Goal: Information Seeking & Learning: Find specific fact

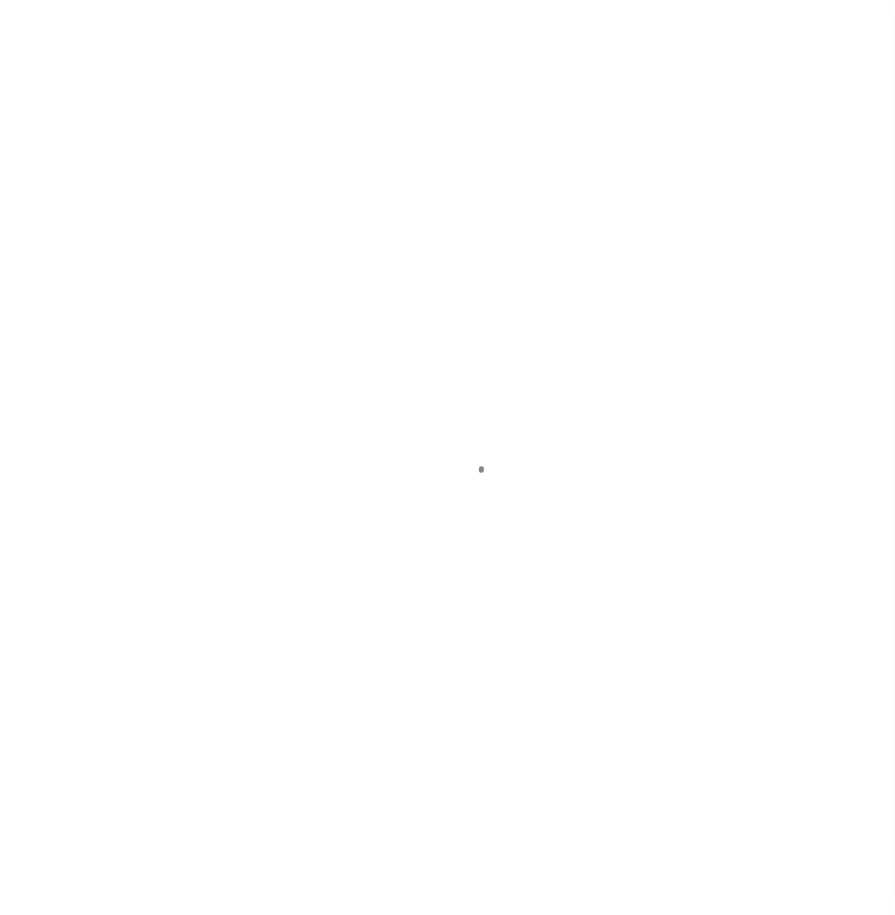
select select "2146"
type input "HRCCX"
type input "2146"
type input "HRCCX"
type input "Catherine"
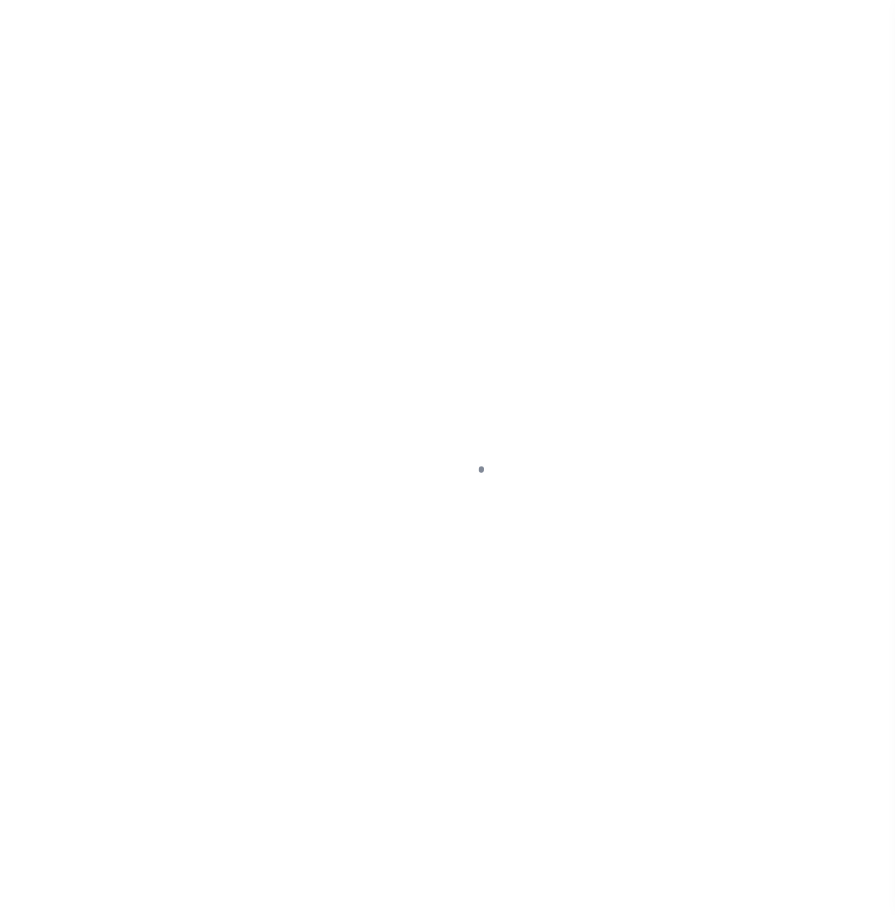
type input "Carpenter"
select select "Residential"
type input "Dennis Gassoway"
type input "Paula Kitchens"
type input "Beth Wiebe"
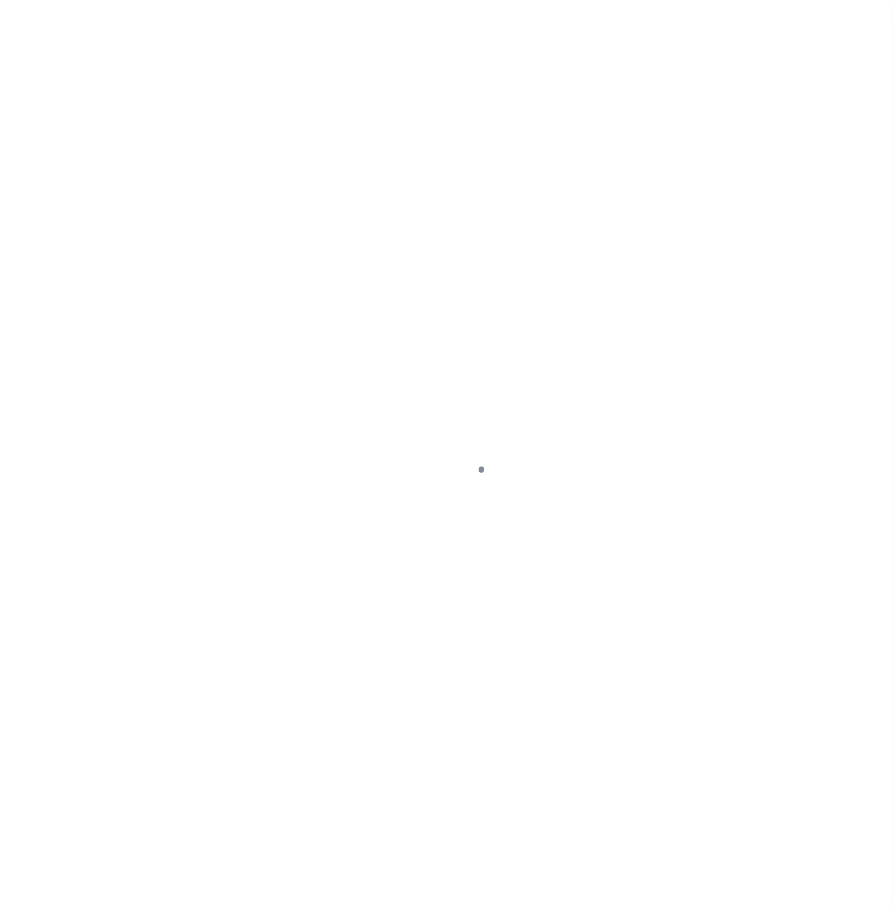
select select "FIS"
checkbox input "true"
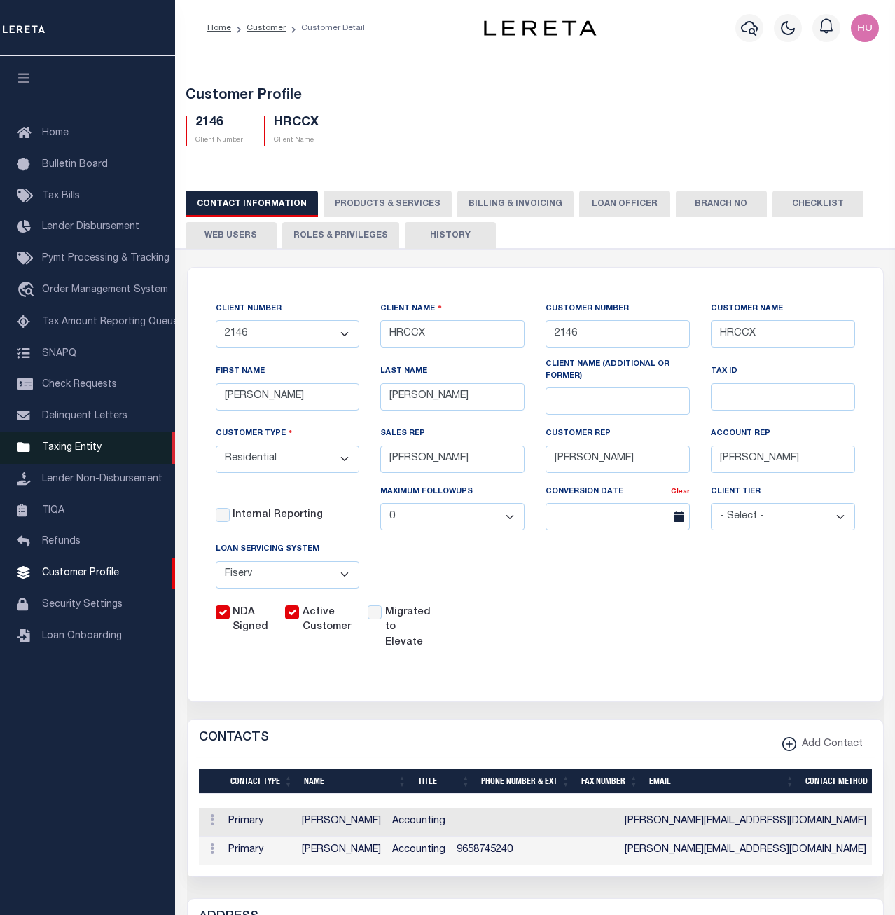
click at [77, 453] on span "Taxing Entity" at bounding box center [72, 448] width 60 height 10
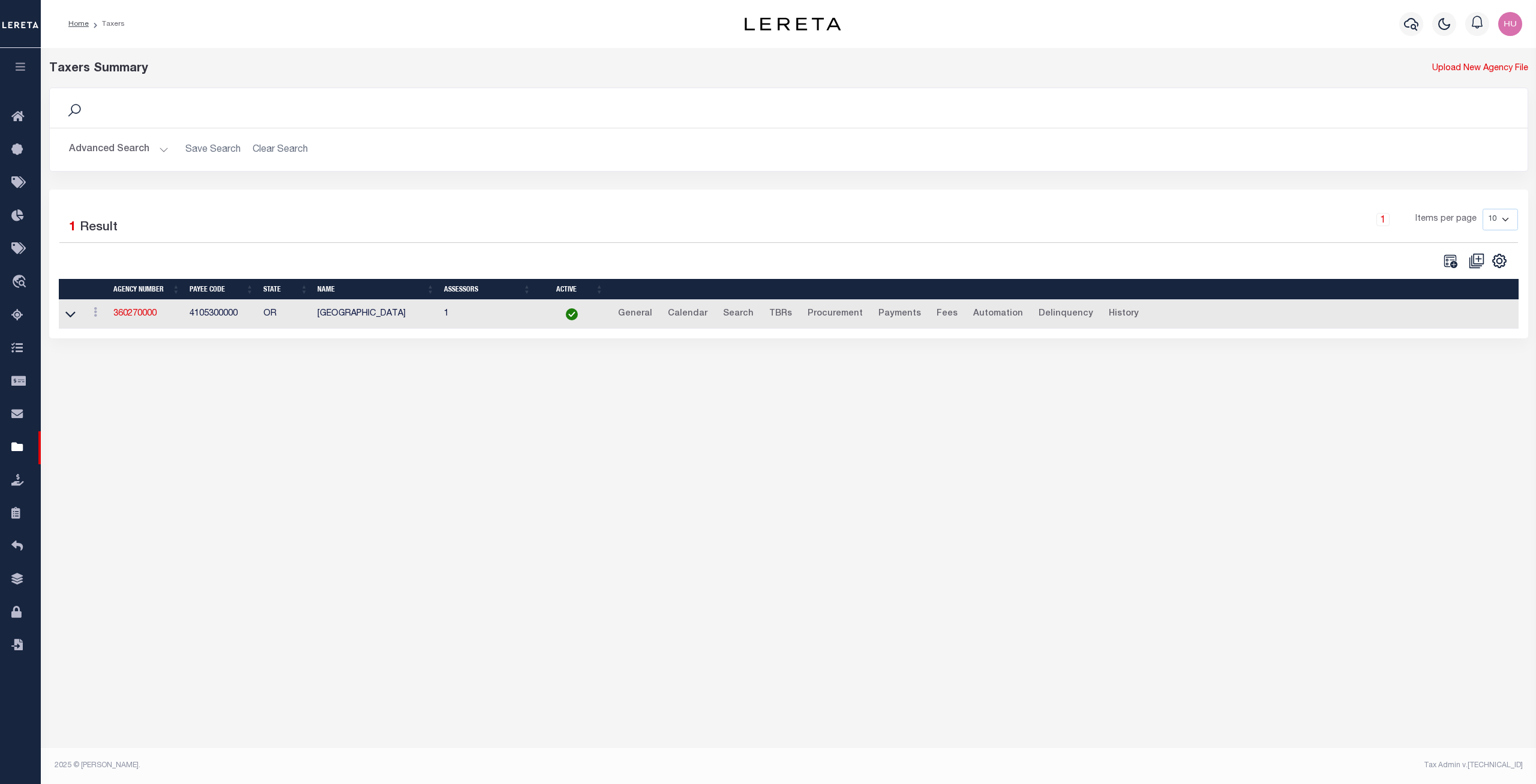
click at [139, 148] on button "Advanced Search" at bounding box center [119, 149] width 99 height 23
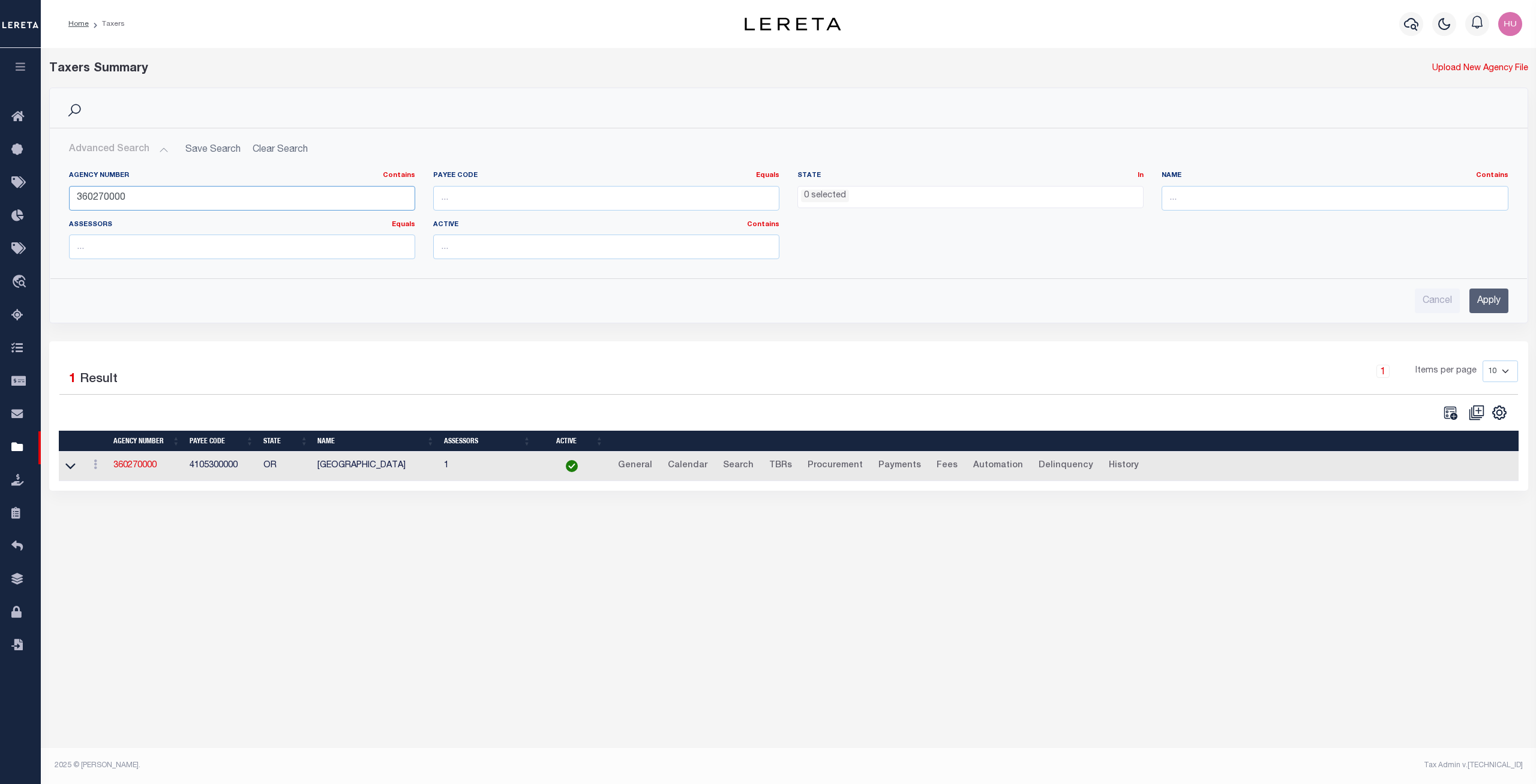
drag, startPoint x: 146, startPoint y: 193, endPoint x: 61, endPoint y: 199, distance: 85.2
click at [69, 199] on input "360270000" at bounding box center [242, 198] width 346 height 25
click at [486, 193] on input "number" at bounding box center [606, 198] width 346 height 25
click at [479, 191] on input "number" at bounding box center [606, 198] width 346 height 25
type input "2400100000"
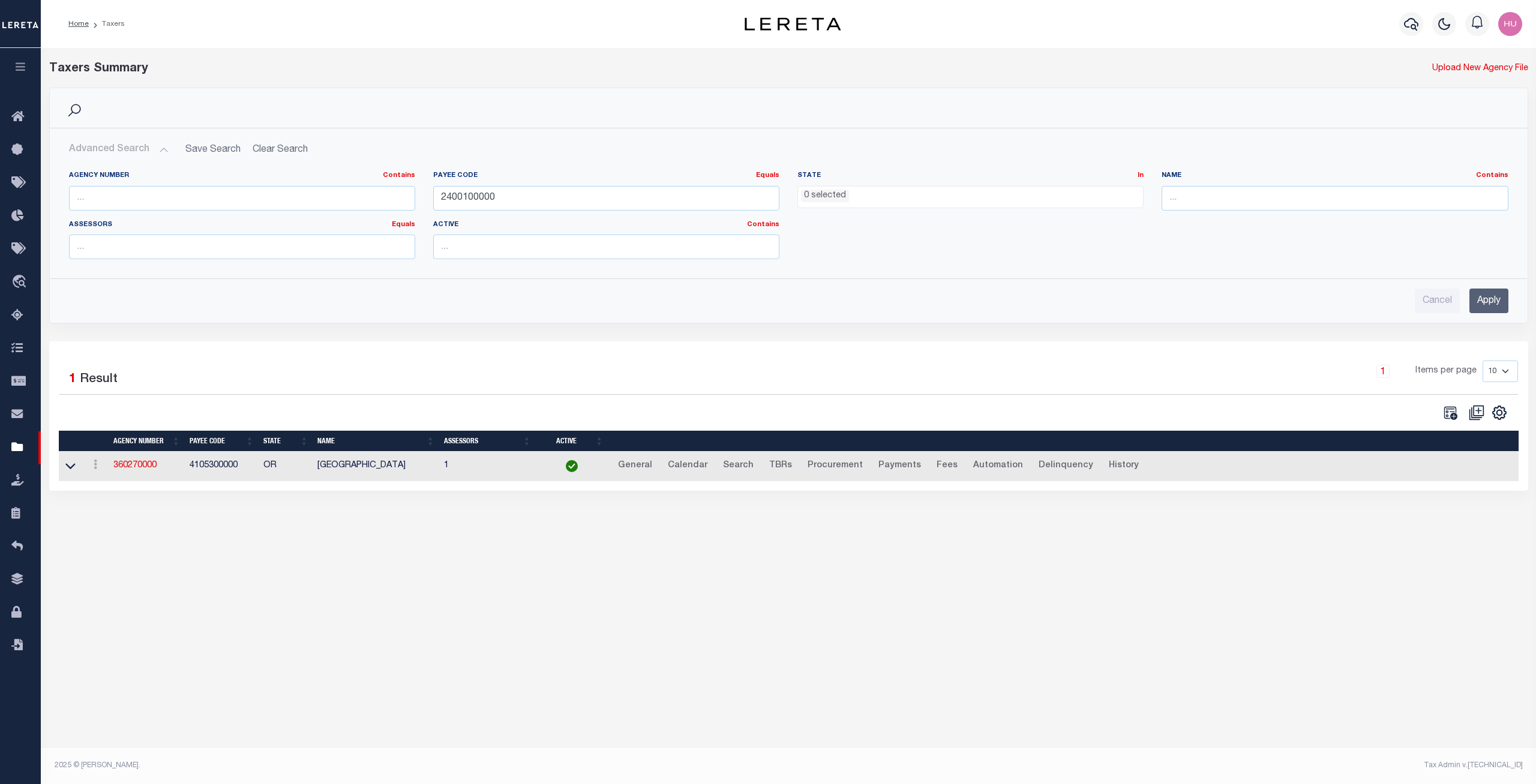
click at [766, 306] on input "Apply" at bounding box center [1489, 300] width 39 height 25
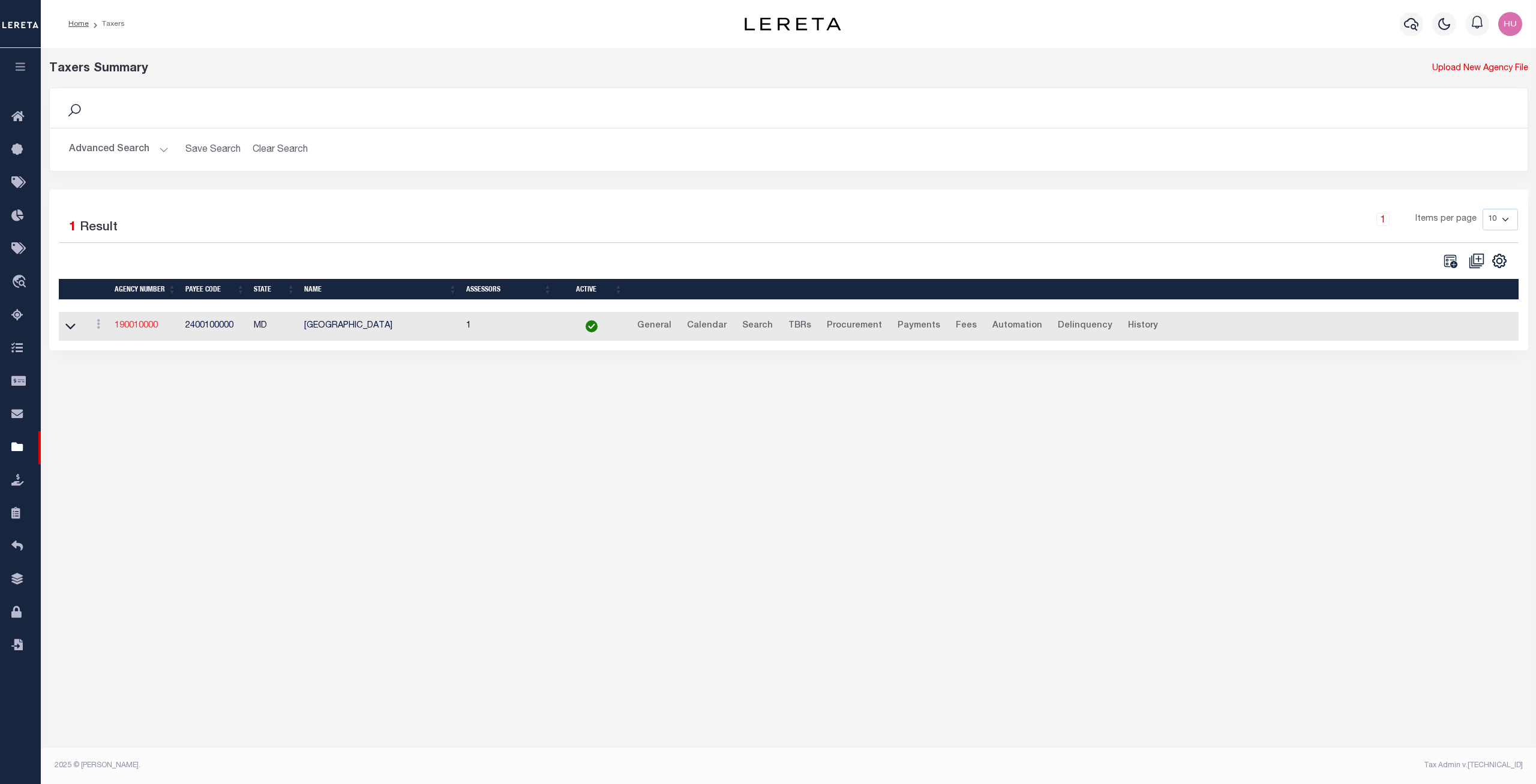
click at [140, 329] on link "190010000" at bounding box center [136, 326] width 43 height 9
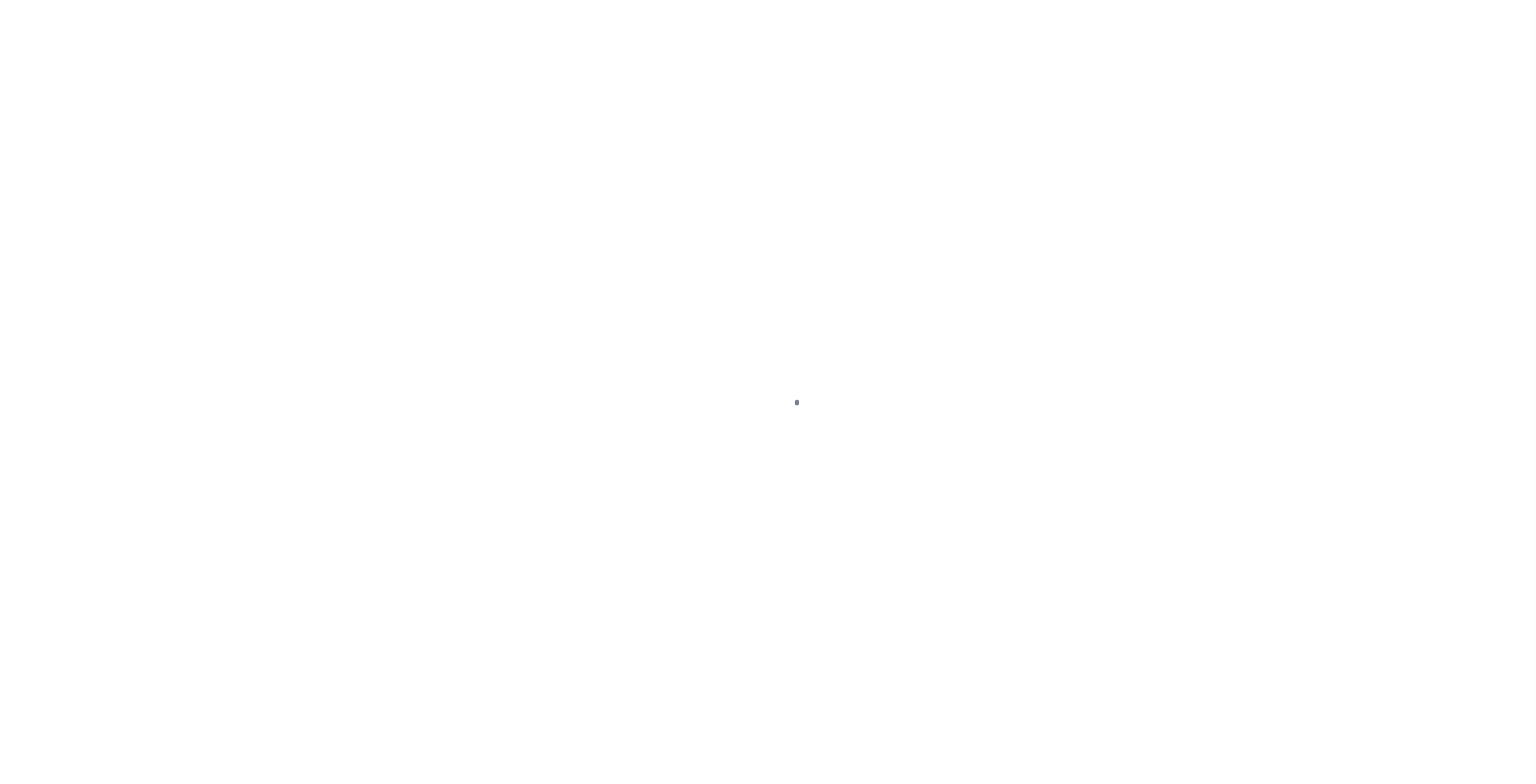
select select
checkbox input "false"
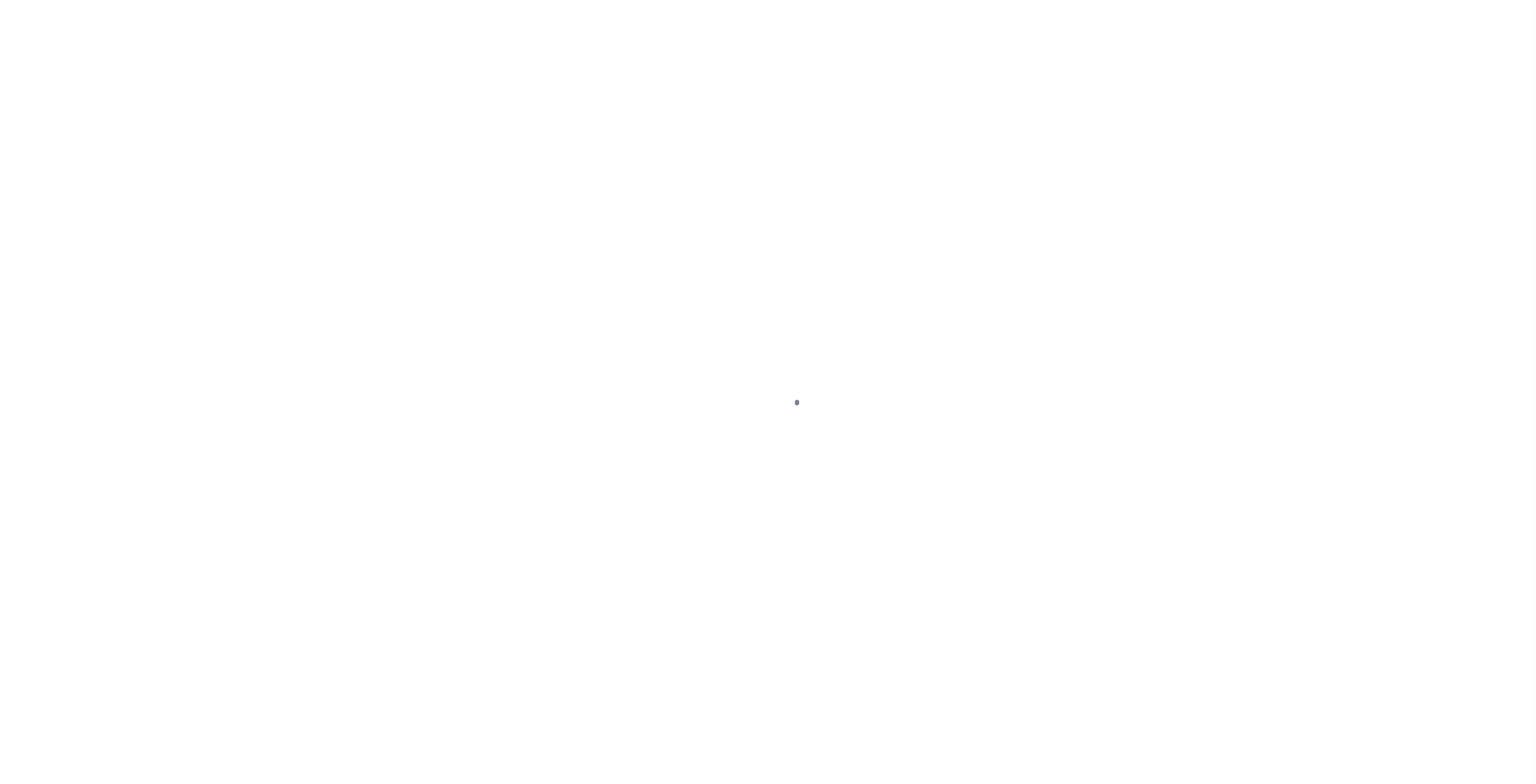
checkbox input "false"
type input "2400100000"
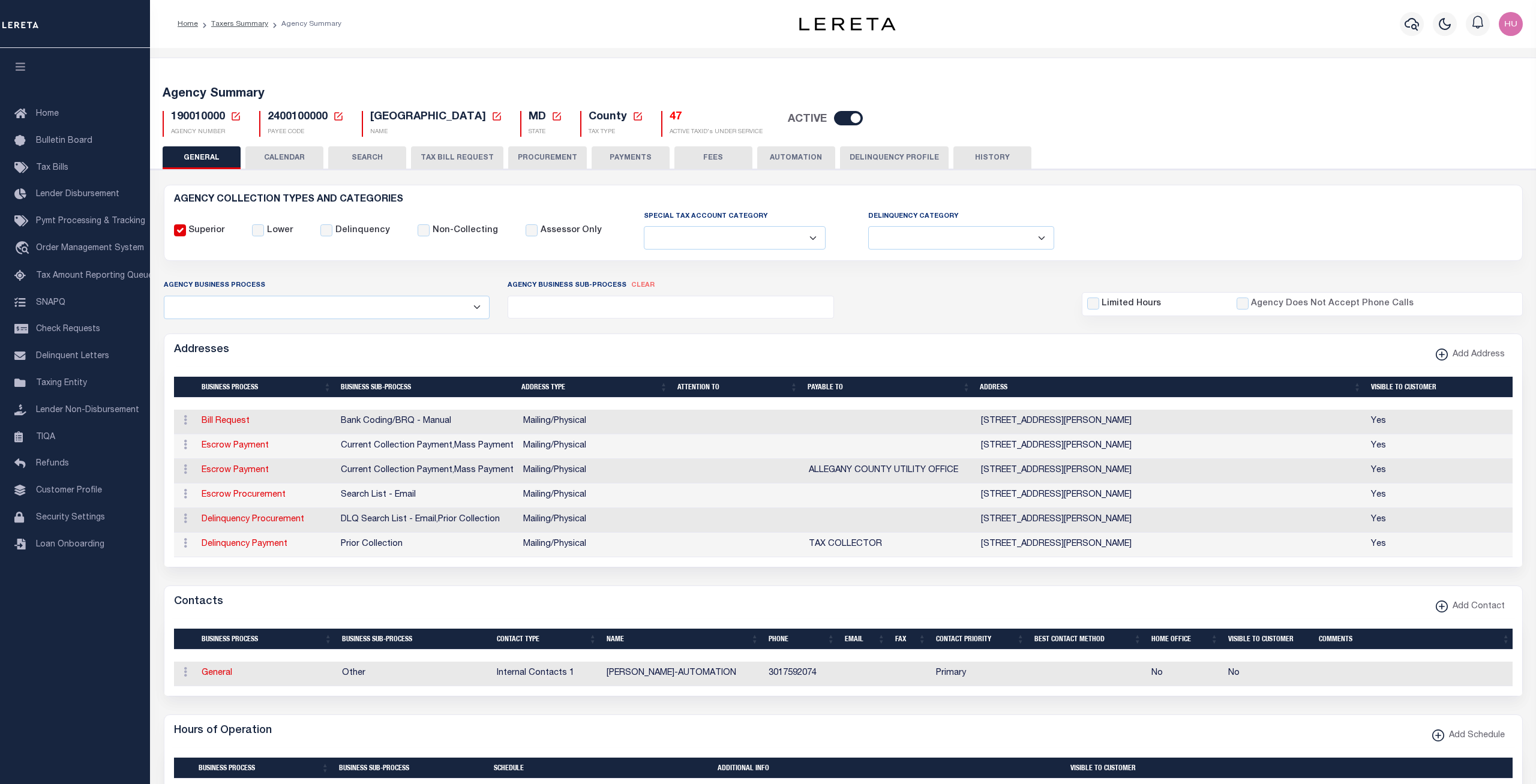
click at [283, 163] on button "CALENDAR" at bounding box center [284, 157] width 78 height 23
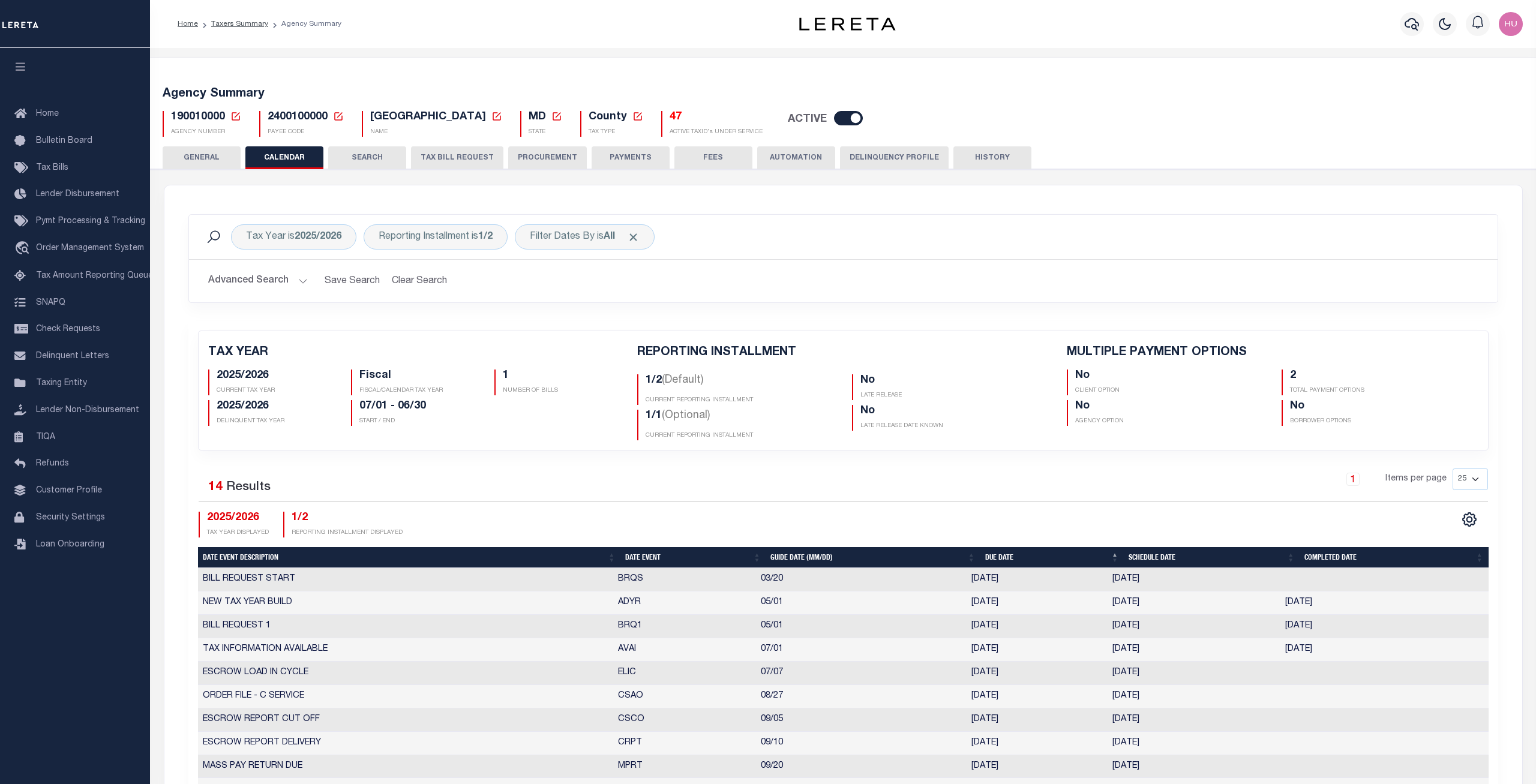
checkbox input "false"
type input "2"
click at [330, 235] on b "2025/2026" at bounding box center [318, 236] width 47 height 9
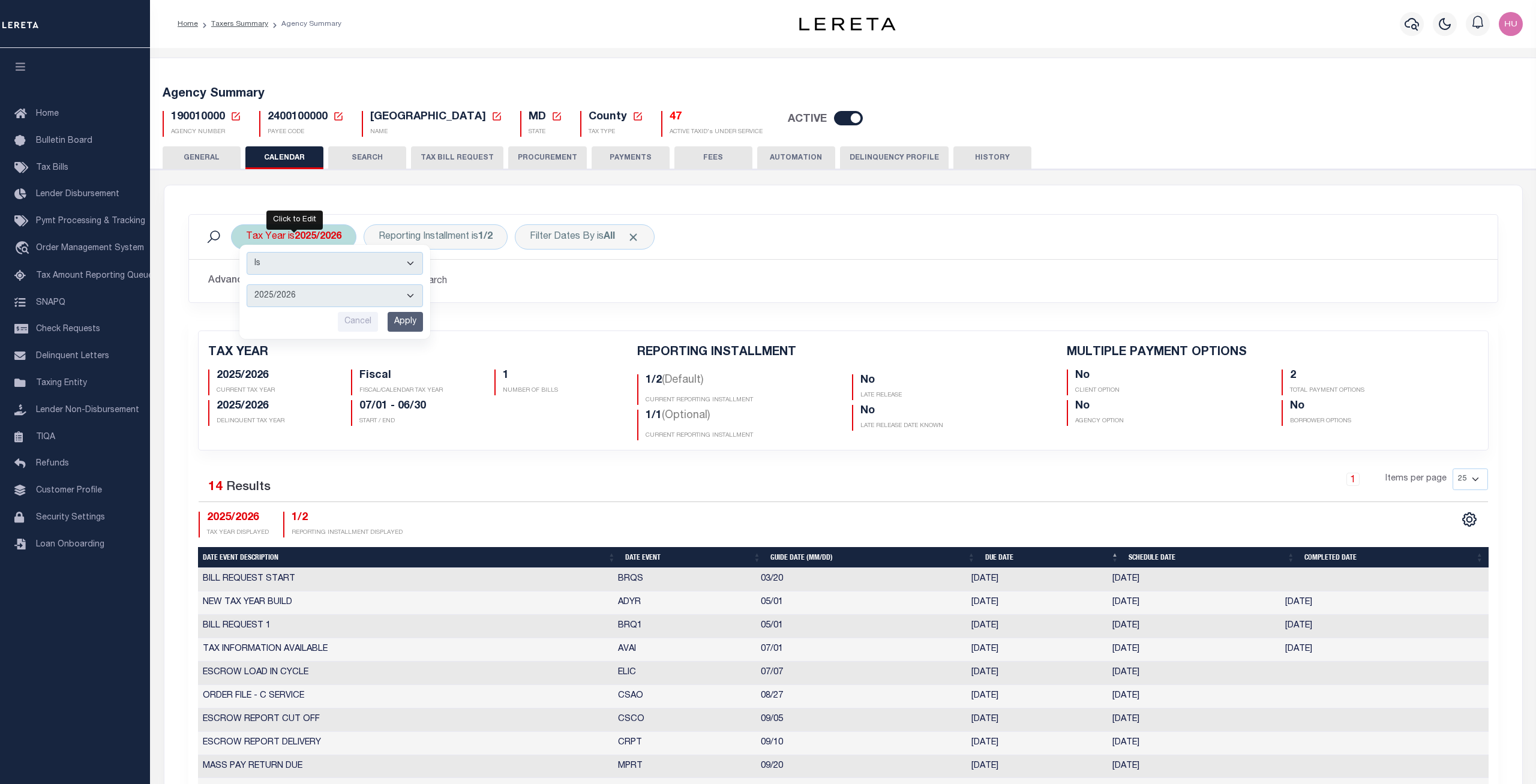
click at [247, 284] on select "2026/2027 2025/2026 2024/2025 2023/2024 2022/2023 2021/2022 2020/2021 2019/2020…" at bounding box center [335, 295] width 176 height 23
select select "2019/2020"
click option "2019/2020" at bounding box center [0, 0] width 0 height 0
click at [407, 322] on input "Apply" at bounding box center [405, 321] width 35 height 20
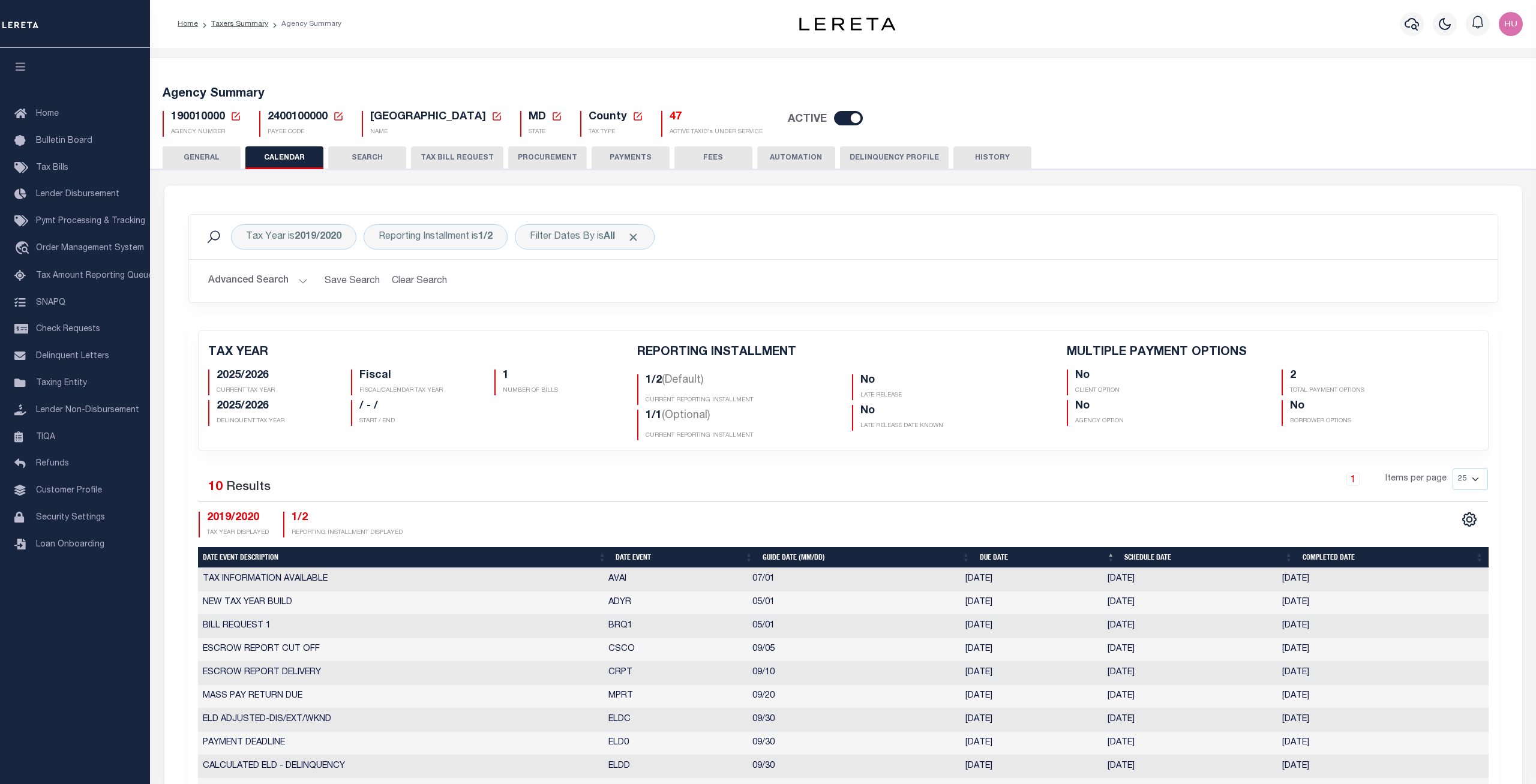
checkbox input "false"
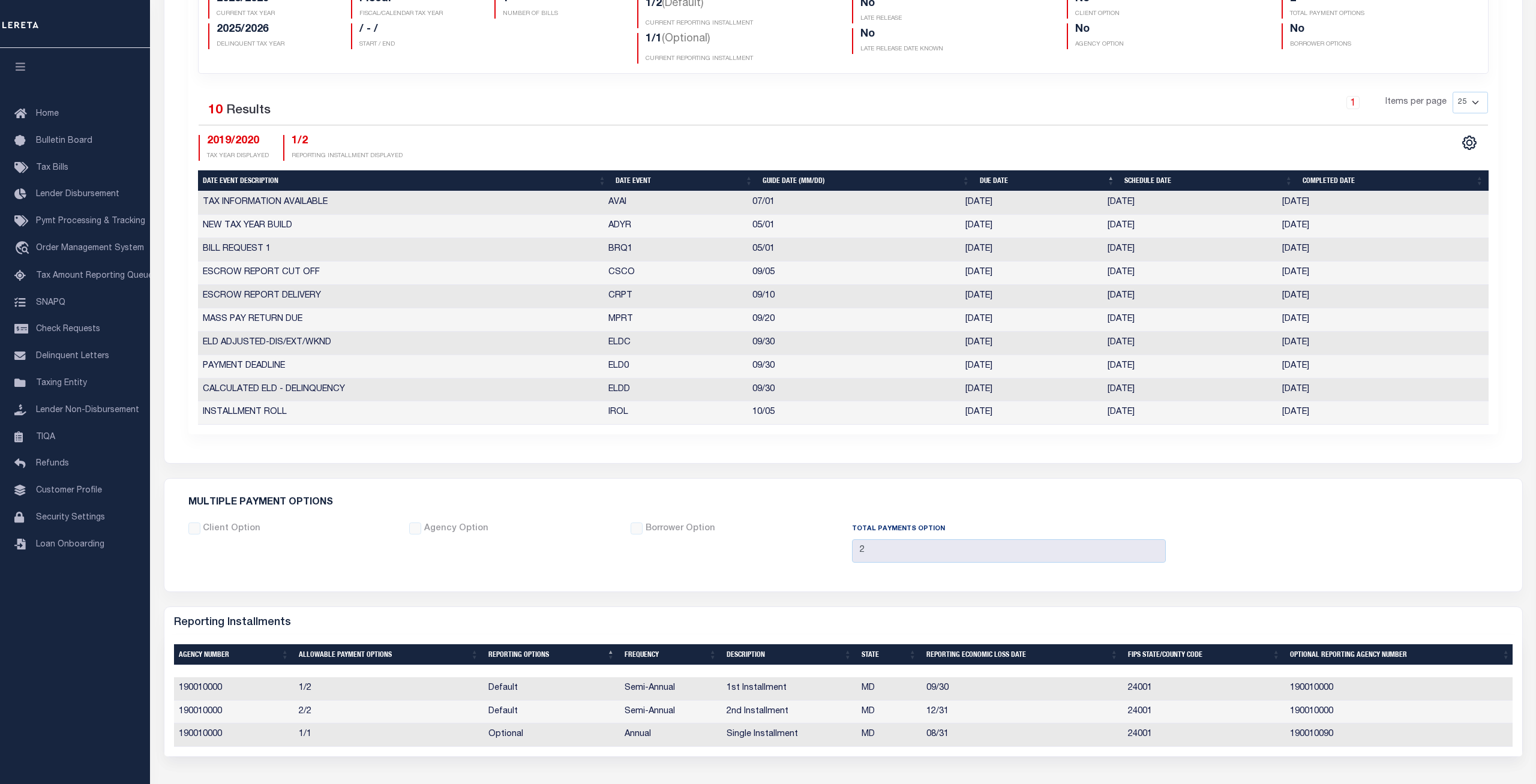
scroll to position [71, 0]
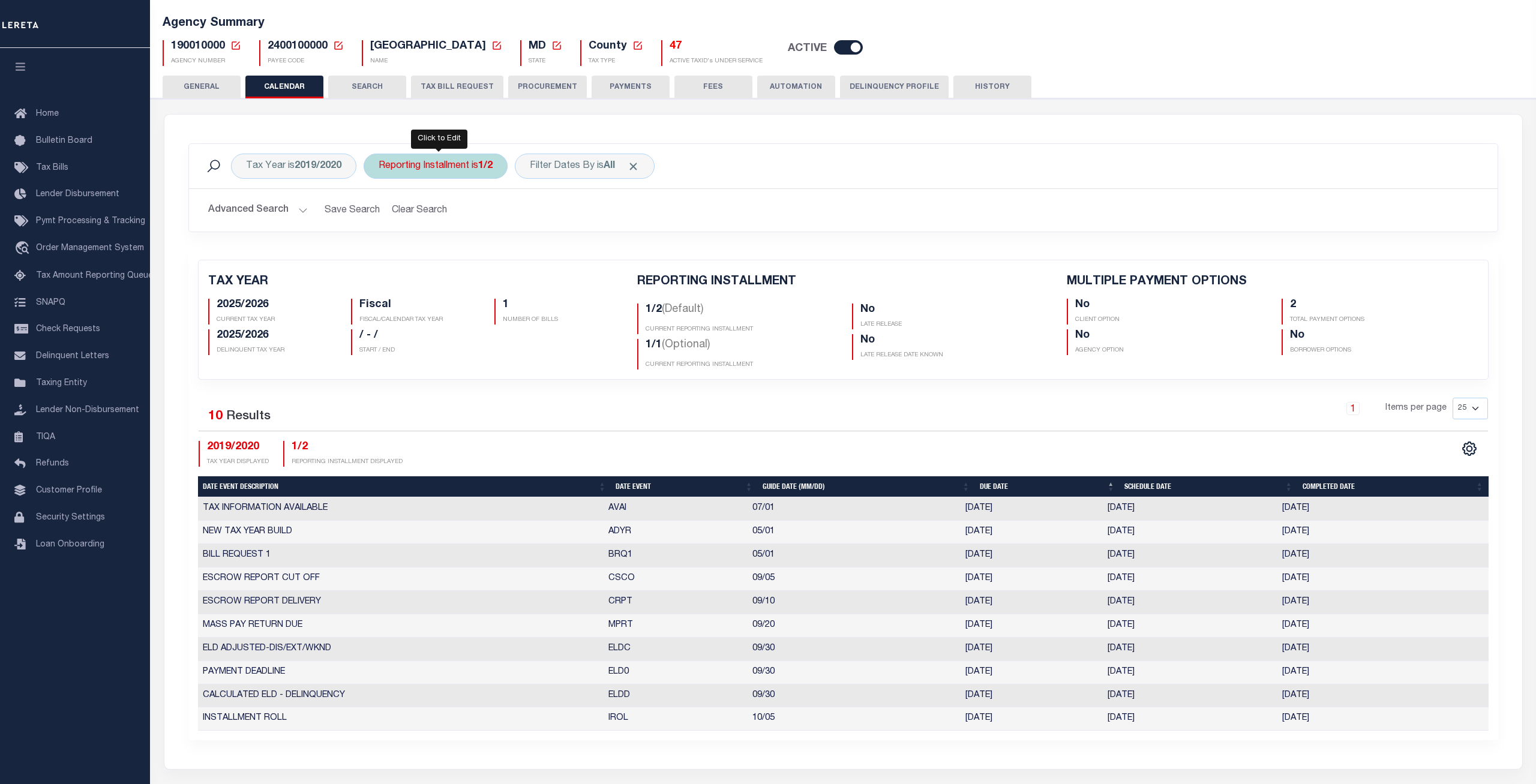
click at [478, 172] on div "Reporting Installment is 1/2" at bounding box center [436, 165] width 144 height 25
click at [379, 213] on select "1/2 2/2 1/1" at bounding box center [467, 224] width 176 height 23
select select "2/2"
click option "2/2" at bounding box center [0, 0] width 0 height 0
click at [533, 253] on input "Apply" at bounding box center [538, 251] width 35 height 20
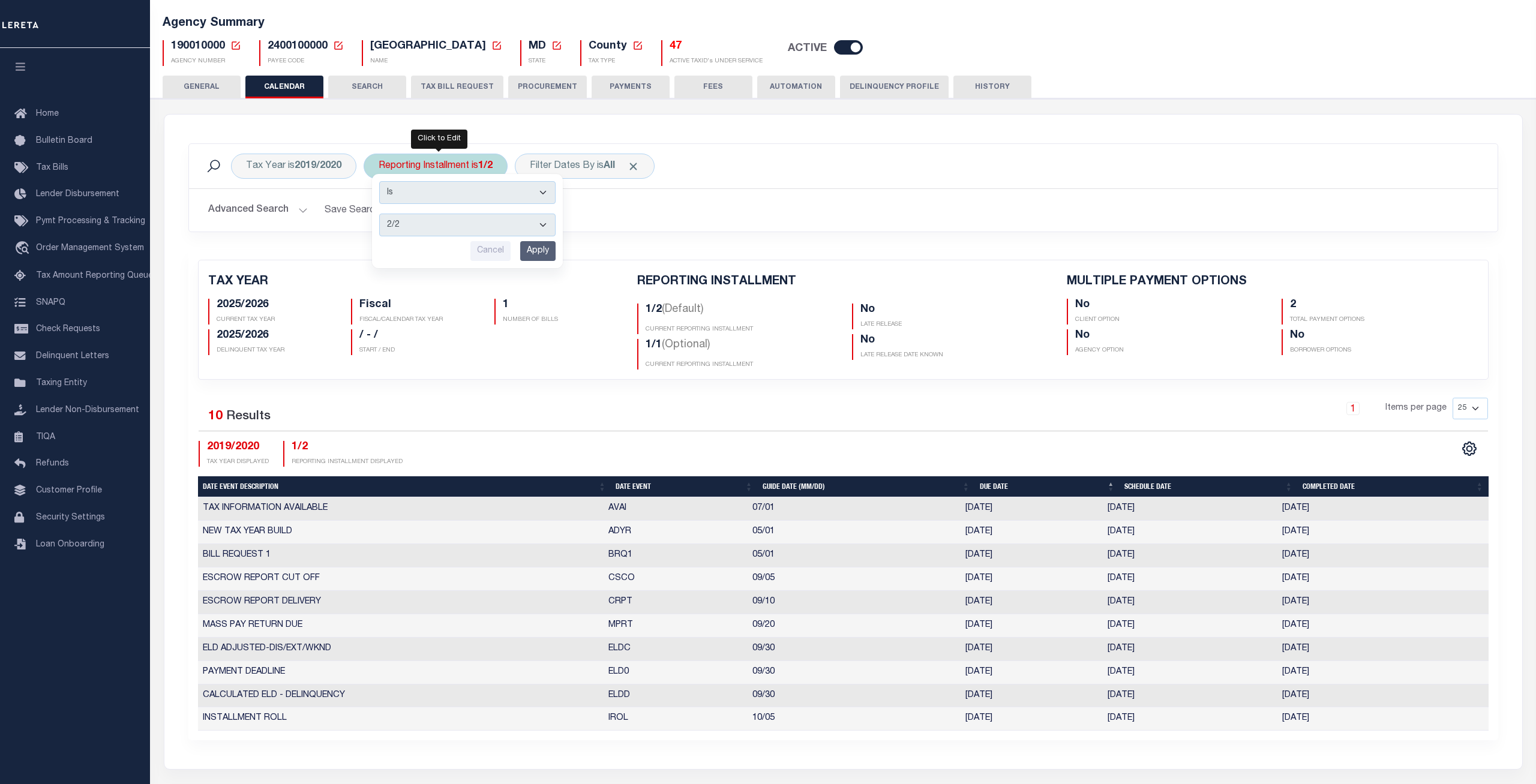
checkbox input "false"
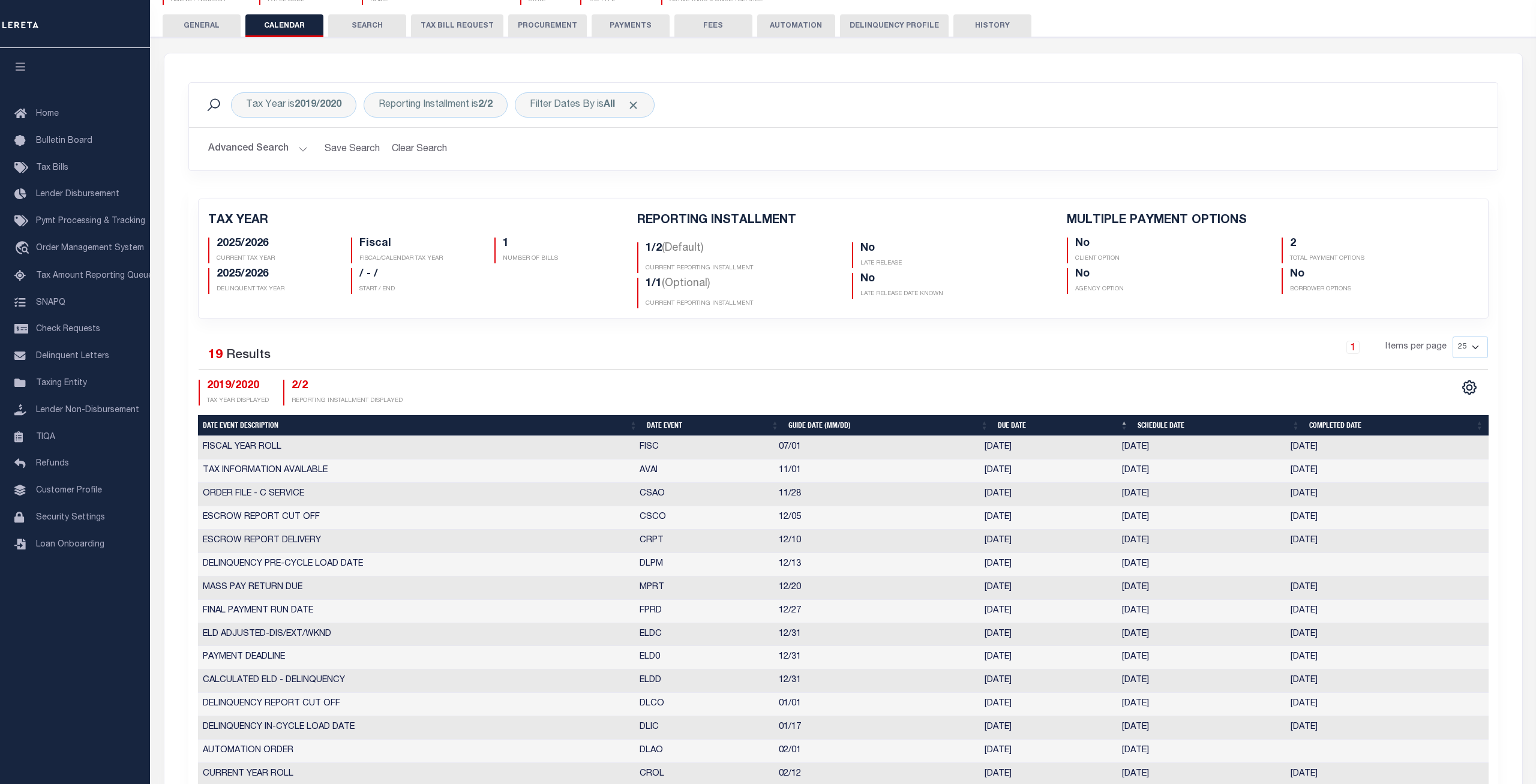
scroll to position [316, 0]
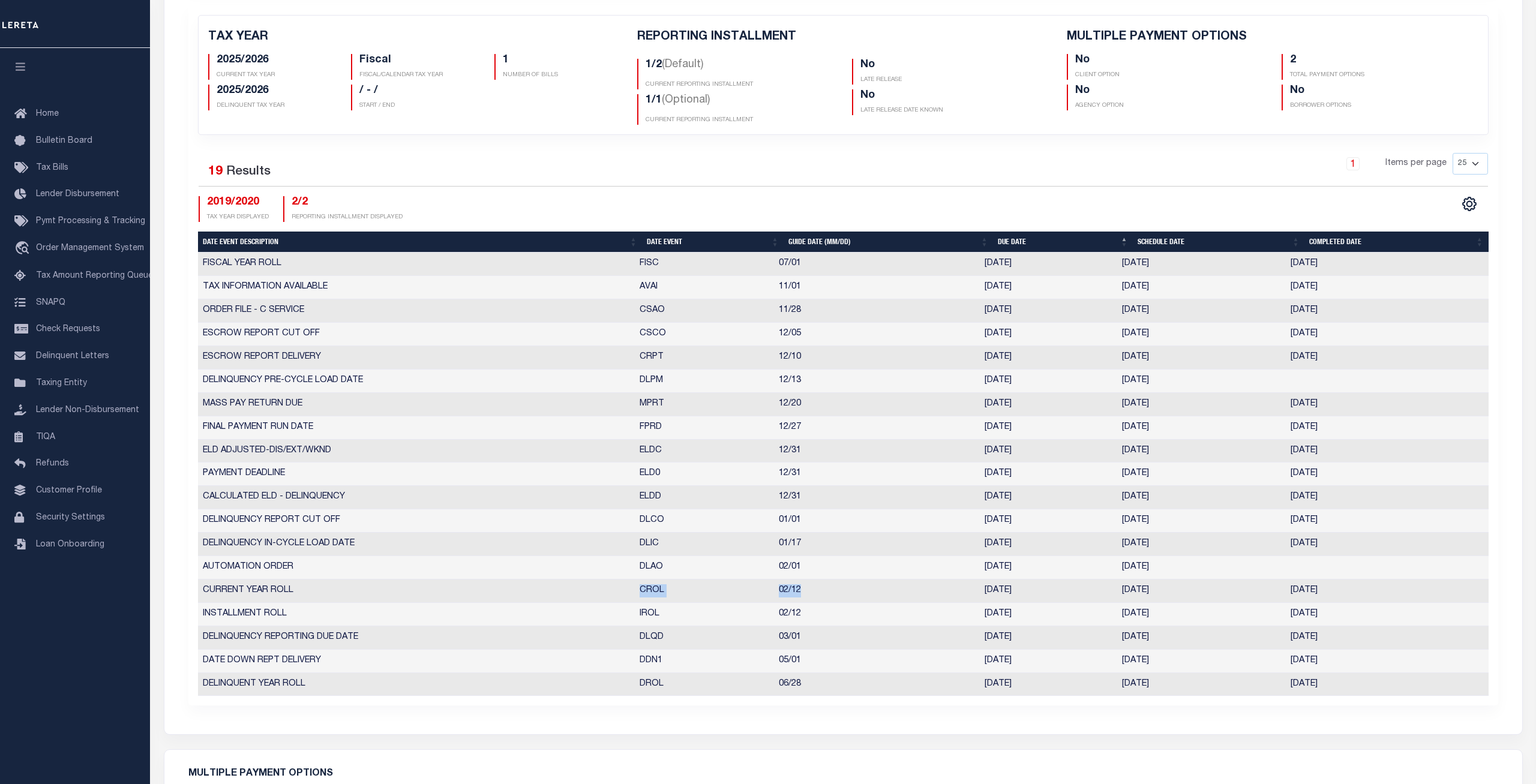
drag, startPoint x: 803, startPoint y: 592, endPoint x: 638, endPoint y: 591, distance: 165.0
click at [638, 591] on tr "CURRENT YEAR ROLL CROL 02/12 [DATE] [DATE] [DATE] 1690705" at bounding box center [842, 591] width 1290 height 23
drag, startPoint x: 1348, startPoint y: 591, endPoint x: 622, endPoint y: 592, distance: 726.0
click at [622, 592] on tr "CURRENT YEAR ROLL CROL 02/12 [DATE] [DATE] [DATE] 1690705" at bounding box center [842, 591] width 1290 height 23
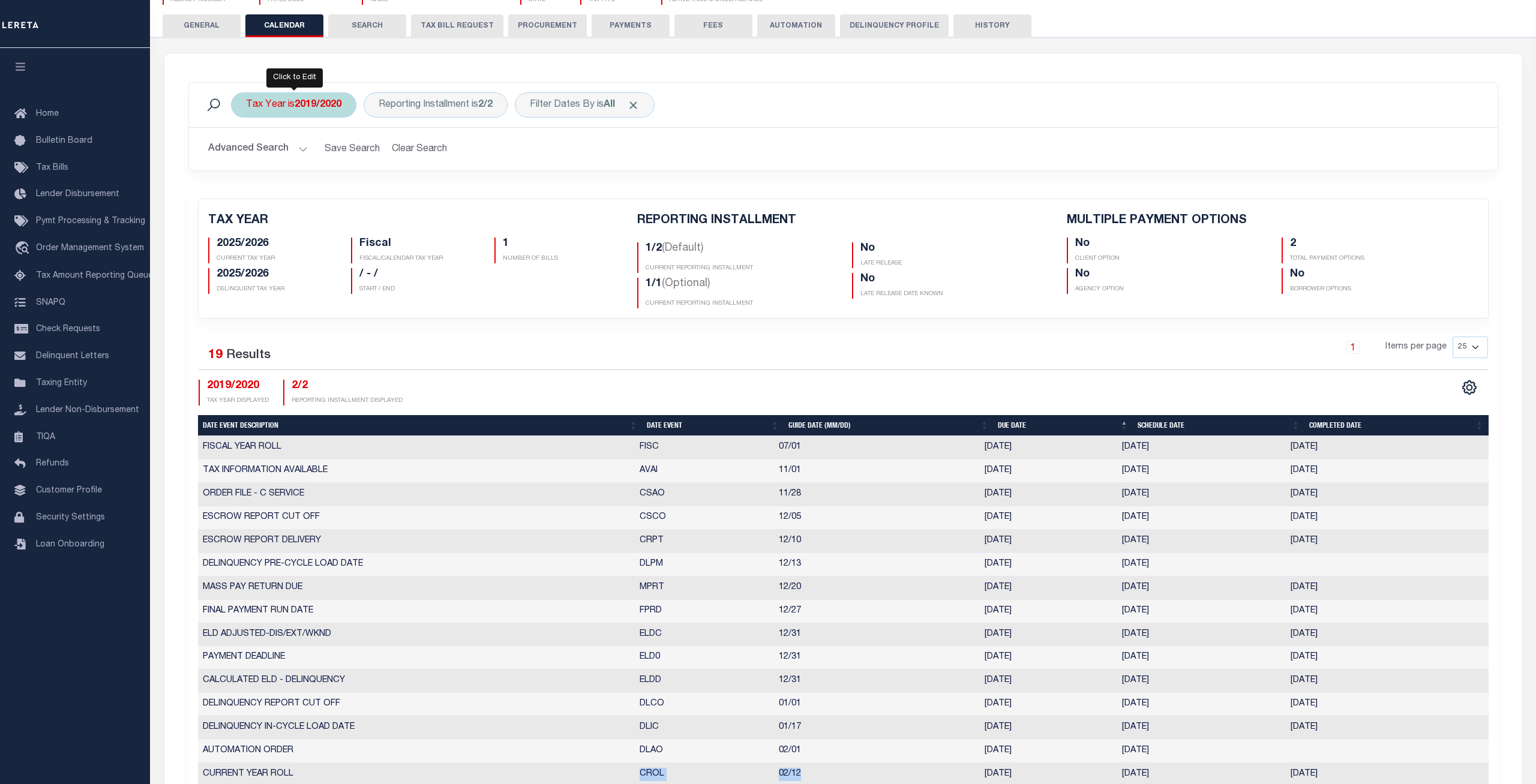
click at [317, 108] on b "2019/2020" at bounding box center [318, 104] width 47 height 9
select select "2019/2020"
click at [247, 152] on select "2026/2027 2025/2026 2024/2025 2023/2024 2022/2023 2021/2022 2020/2021 2019/2020…" at bounding box center [335, 163] width 176 height 23
drag, startPoint x: 391, startPoint y: 167, endPoint x: 536, endPoint y: 143, distance: 147.0
click at [545, 151] on h2 "Advanced Search Save Search Clear Search PayeeReportingEventDatesGridWrapper_dy…" at bounding box center [843, 148] width 1289 height 23
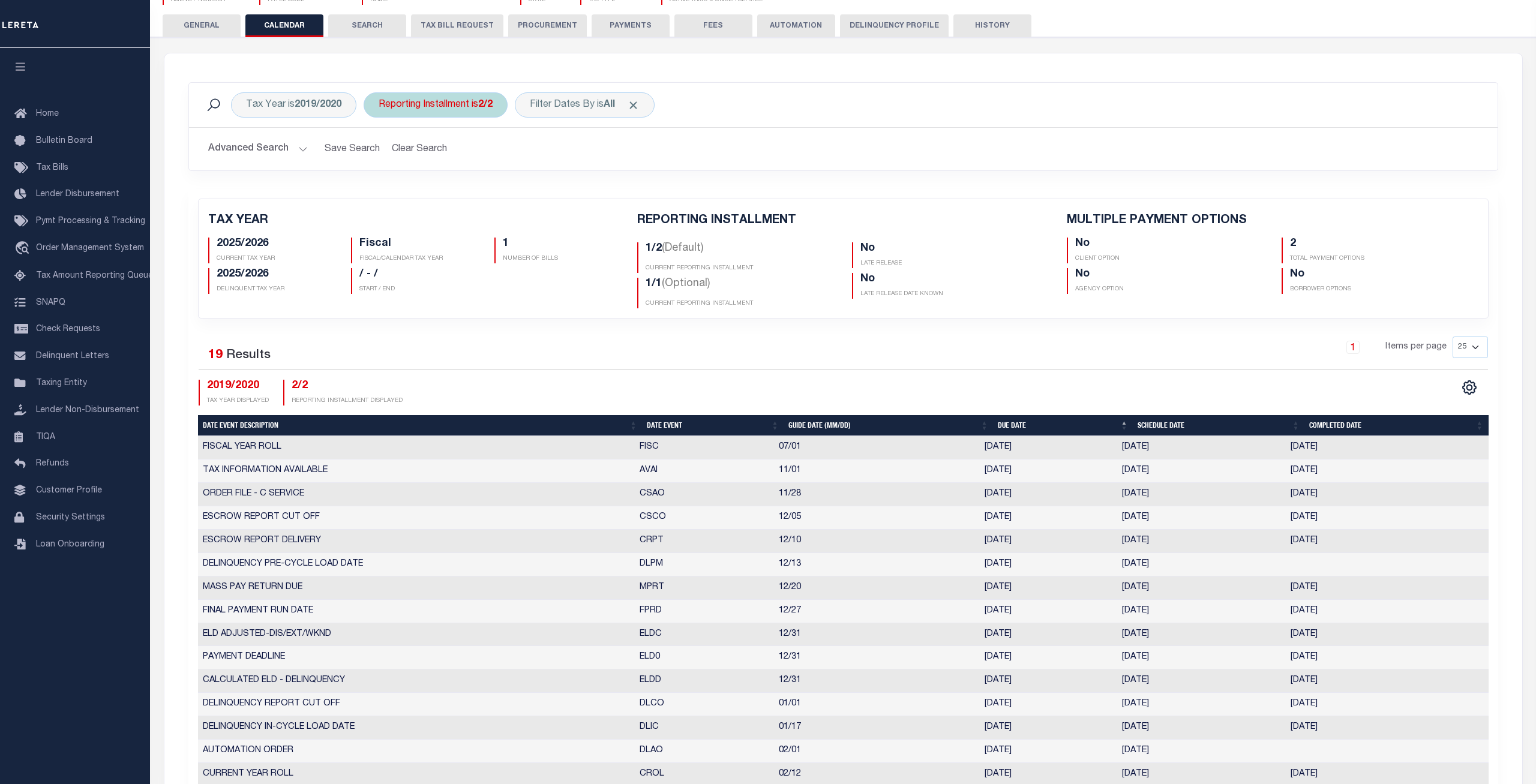
click at [481, 98] on div "Reporting Installment is 2/2" at bounding box center [436, 104] width 144 height 25
click at [379, 152] on select "1/2 2/2 1/1" at bounding box center [467, 163] width 176 height 23
select select "1/1"
click option "1/1" at bounding box center [0, 0] width 0 height 0
click at [527, 185] on input "Apply" at bounding box center [538, 189] width 35 height 20
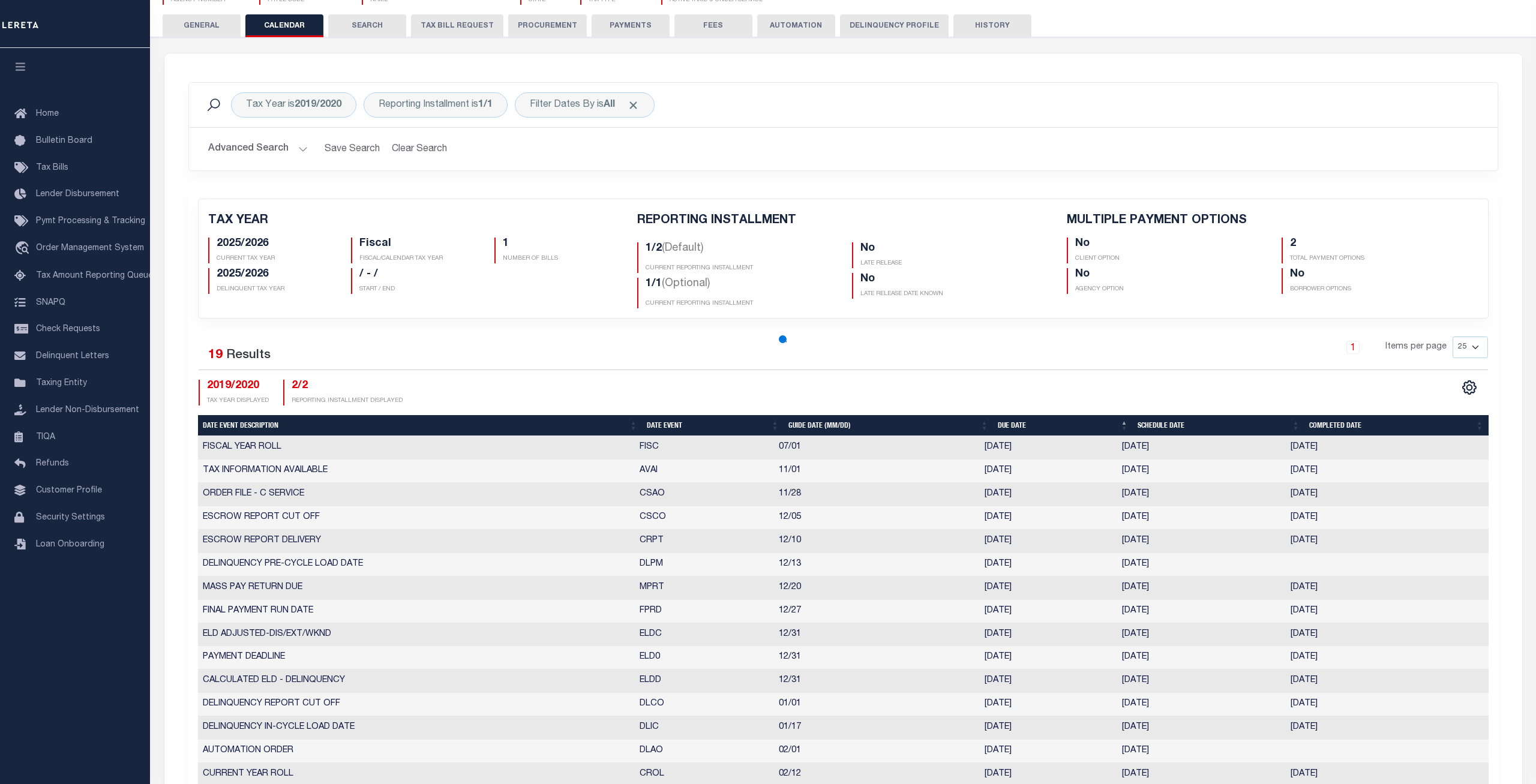
checkbox input "false"
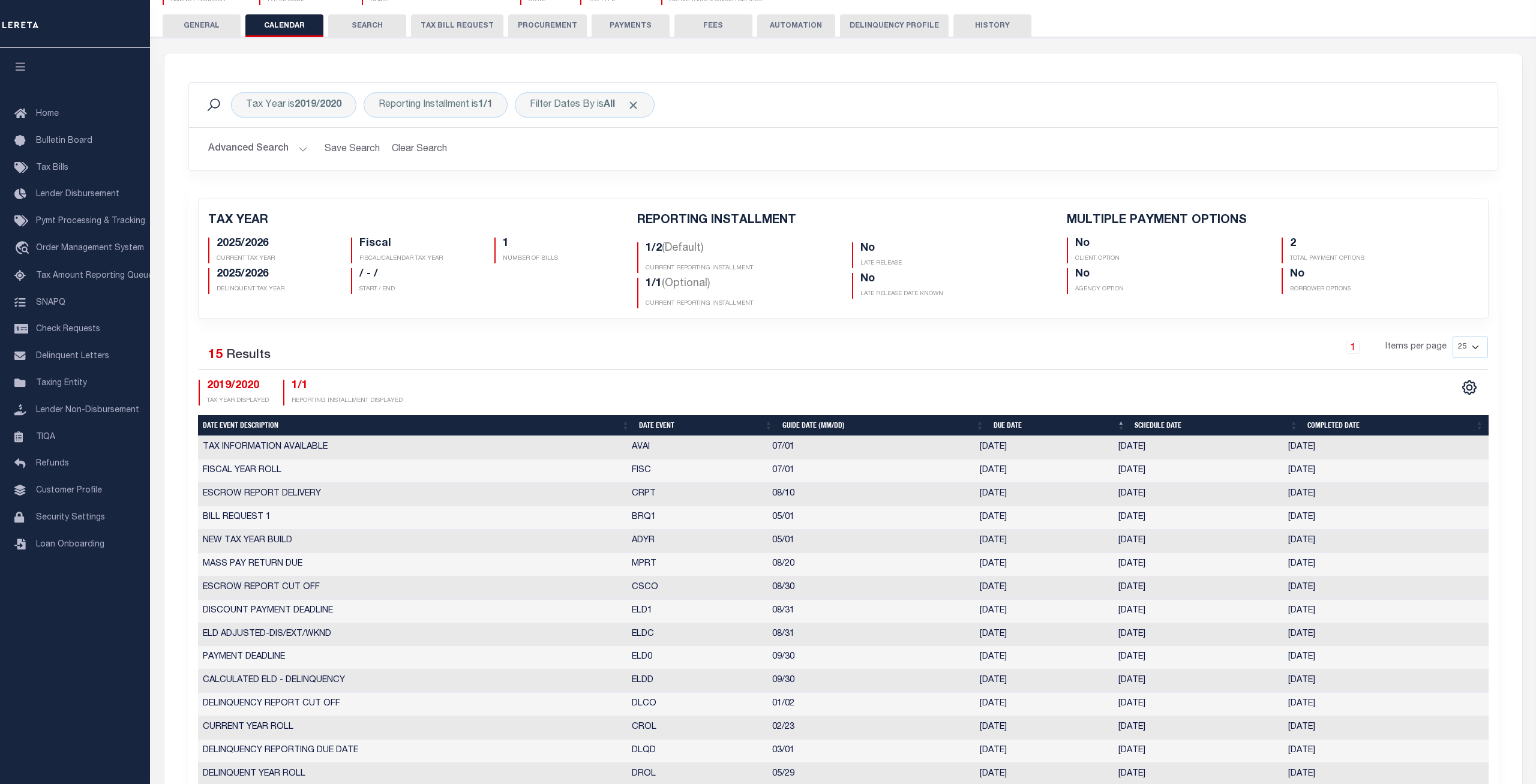
scroll to position [9, 0]
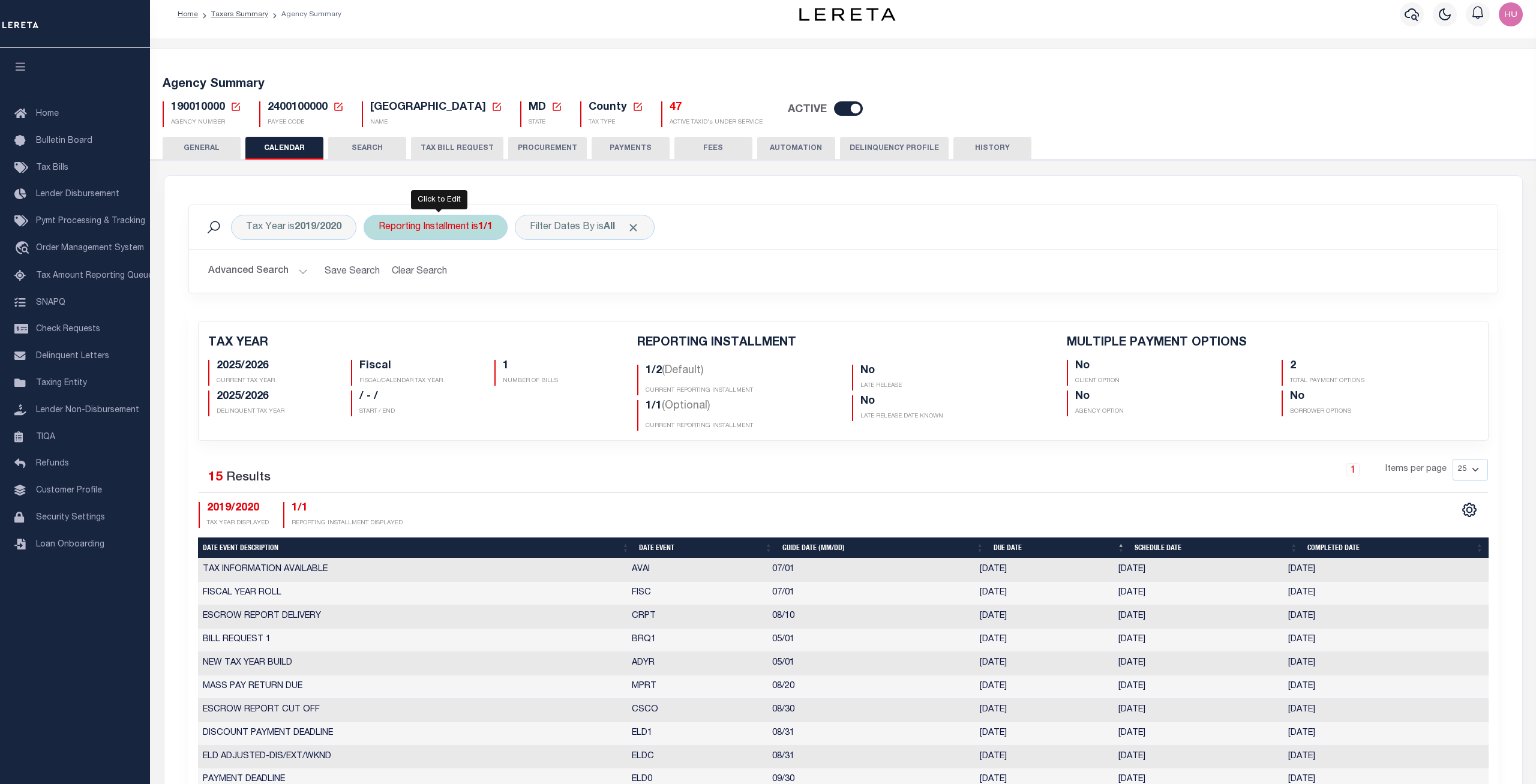
click at [467, 229] on div "Reporting Installment is 1/1" at bounding box center [436, 227] width 144 height 25
select select "1/1"
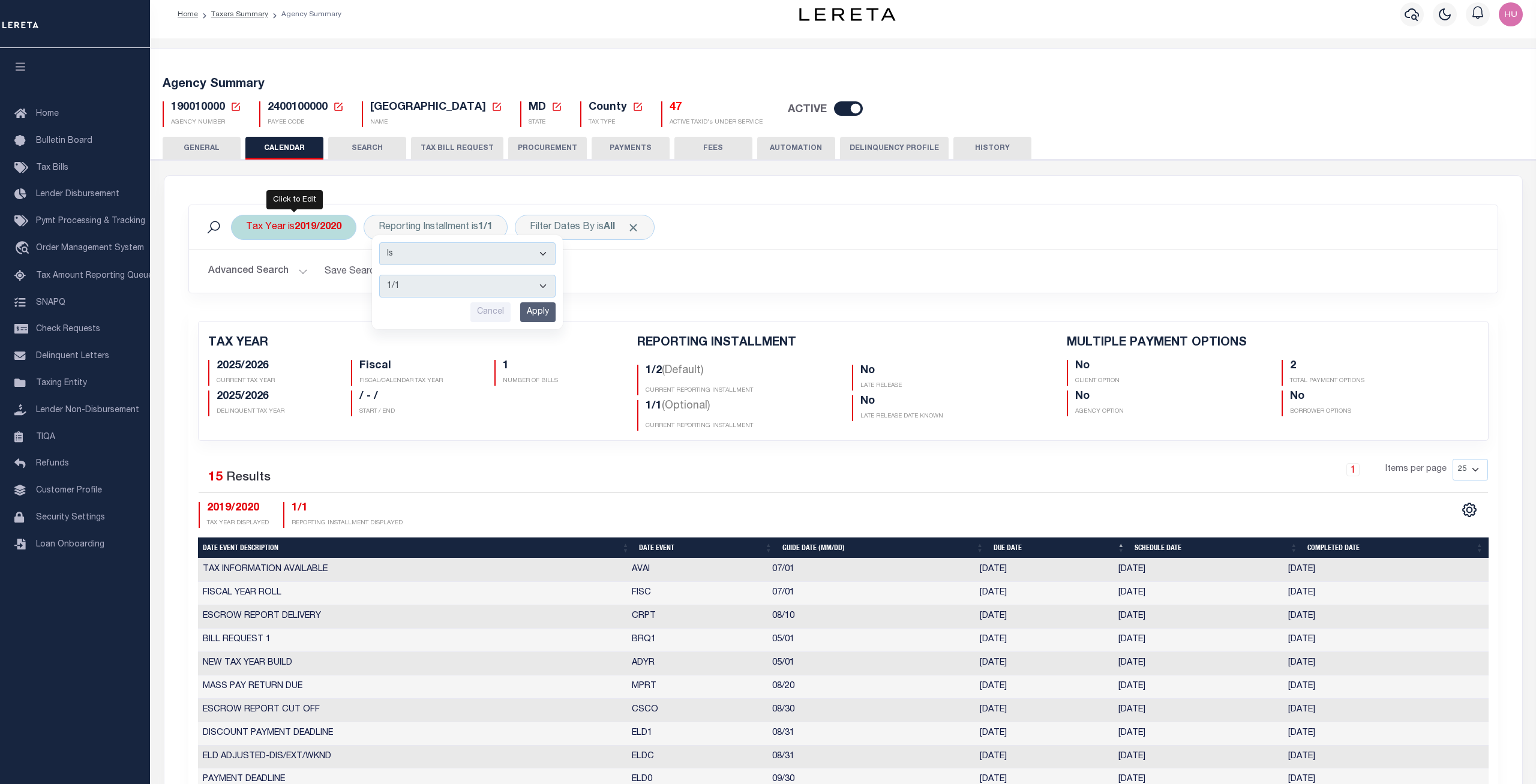
click at [322, 227] on b "2019/2020" at bounding box center [318, 227] width 47 height 9
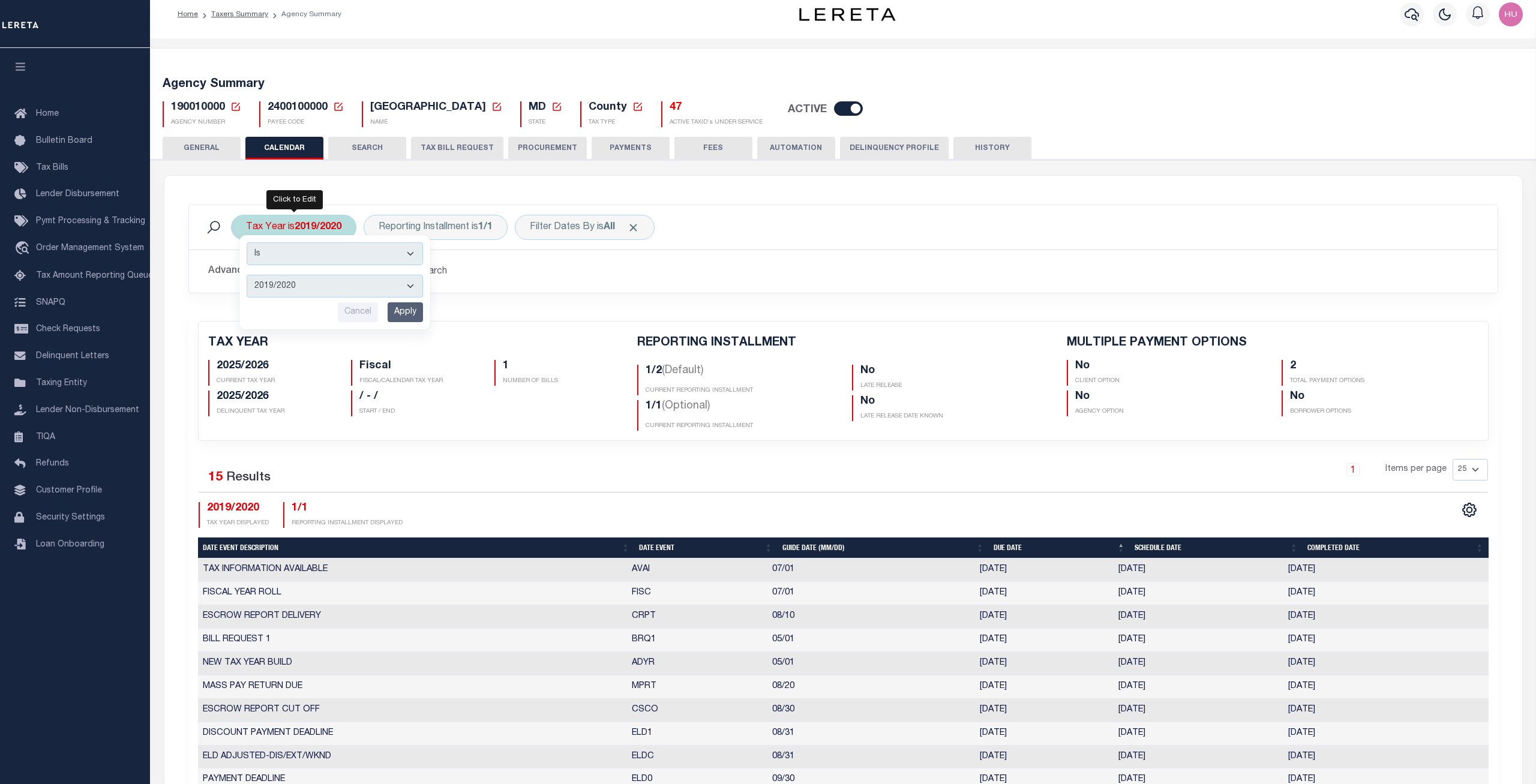
click at [247, 275] on select "2026/2027 2025/2026 2024/2025 2023/2024 2022/2023 2021/2022 2020/2021 2019/2020…" at bounding box center [335, 286] width 176 height 23
select select "2020/2021"
click option "2020/2021" at bounding box center [0, 0] width 0 height 0
click at [414, 314] on input "Apply" at bounding box center [405, 312] width 35 height 20
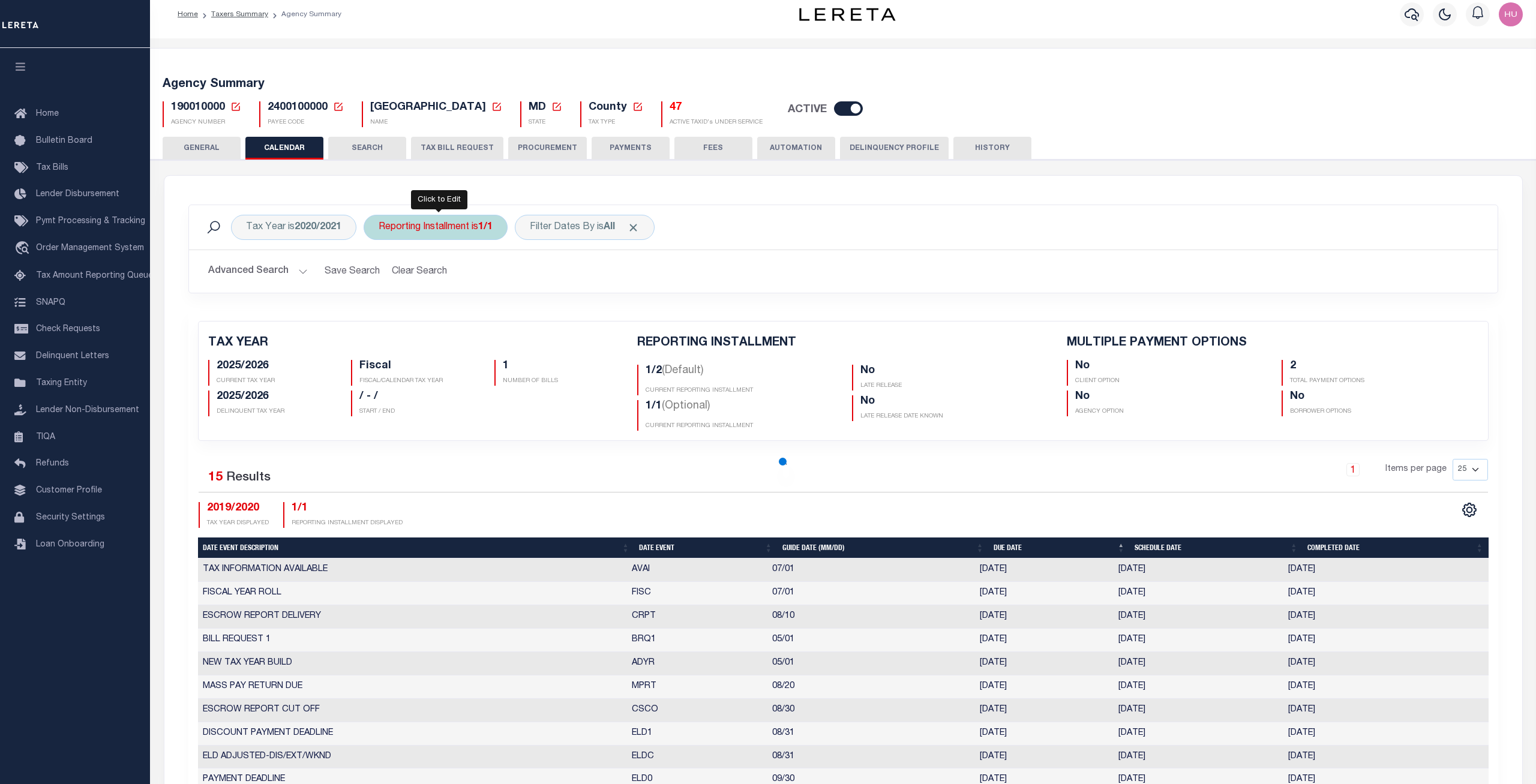
checkbox input "false"
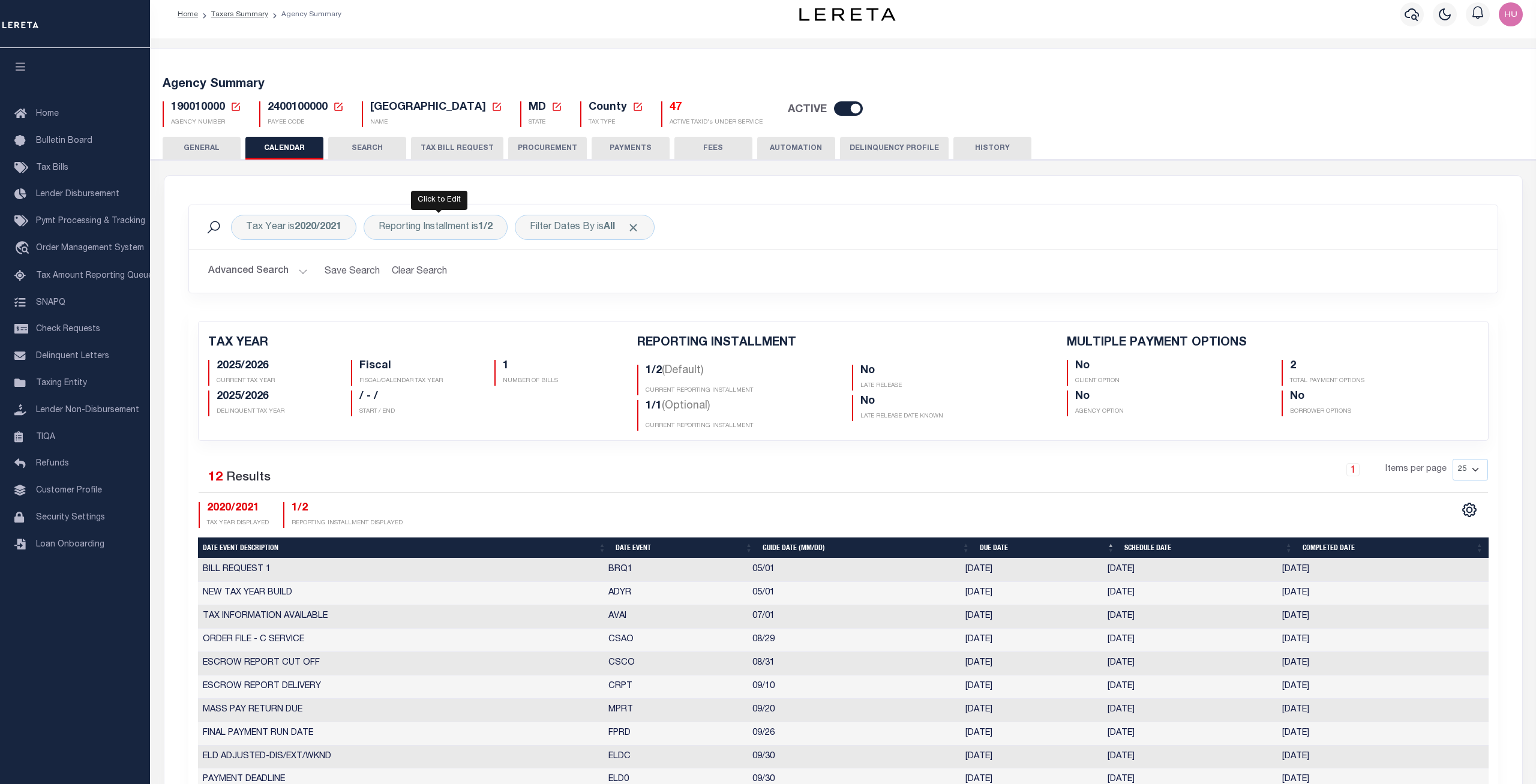
click at [456, 233] on div "Reporting Installment is 1/2" at bounding box center [436, 227] width 144 height 25
click at [379, 275] on select "1/2 2/2 1/1" at bounding box center [467, 286] width 176 height 23
select select "2/2"
click option "2/2" at bounding box center [0, 0] width 0 height 0
click at [535, 318] on input "Apply" at bounding box center [538, 312] width 35 height 20
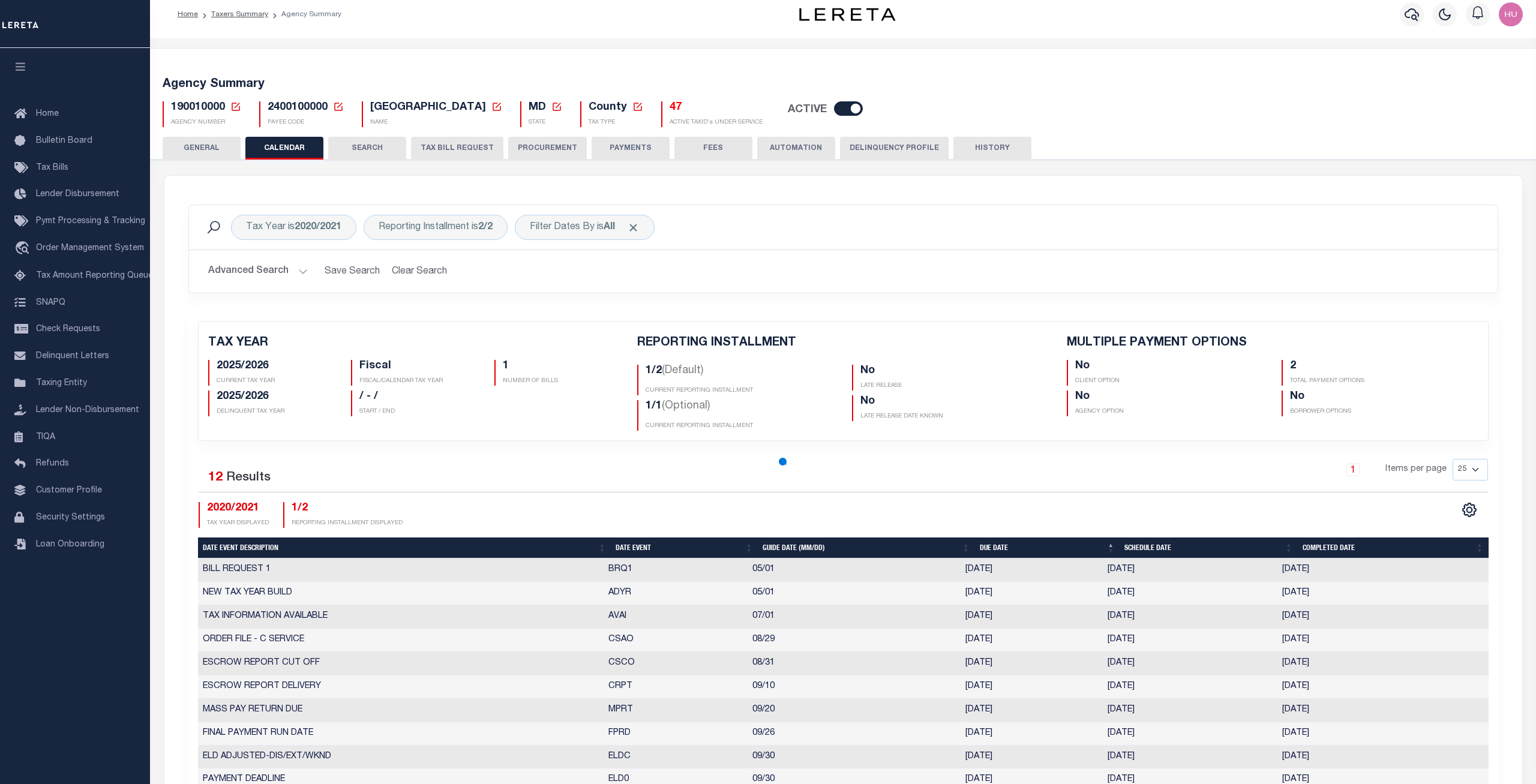
checkbox input "false"
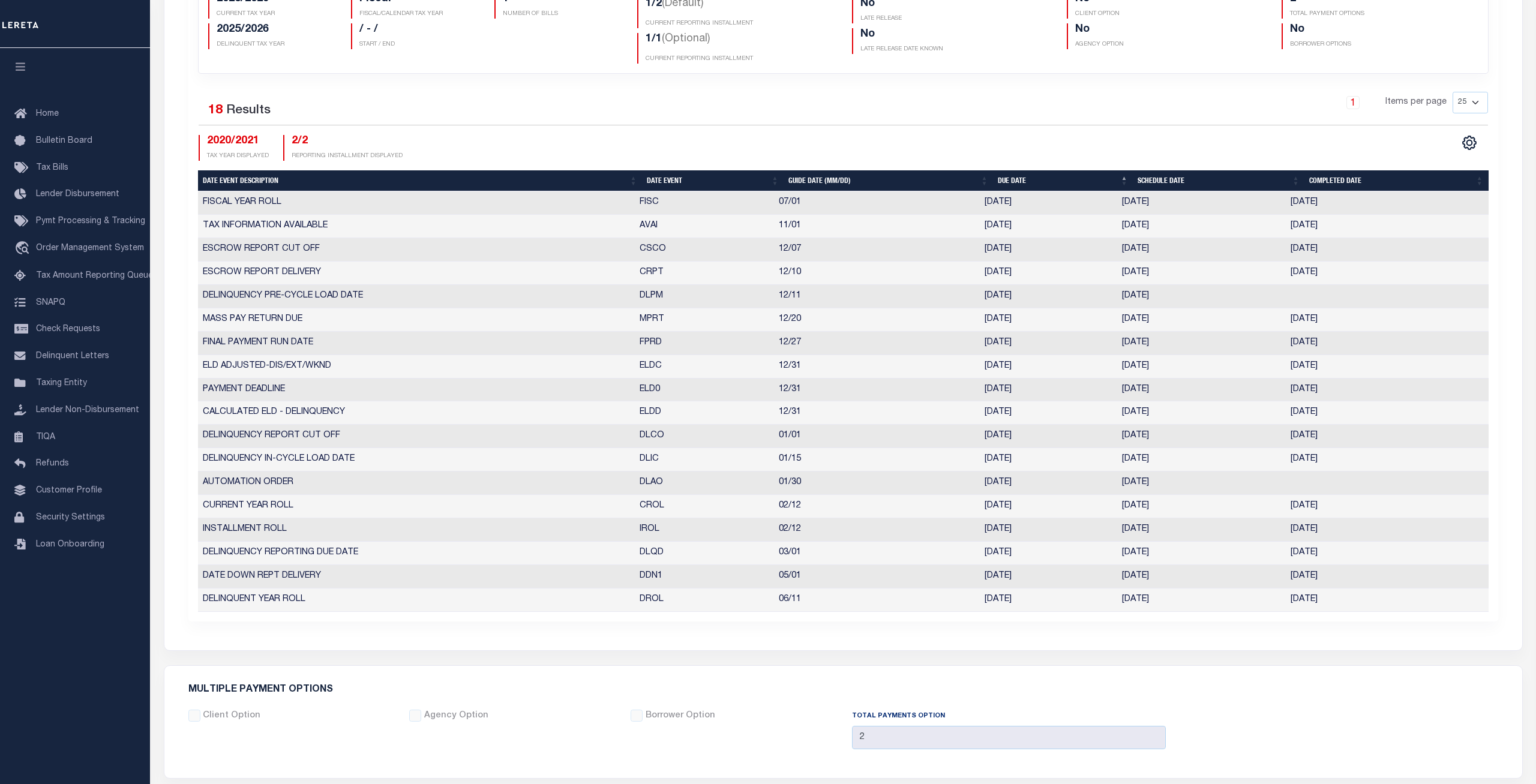
scroll to position [560, 0]
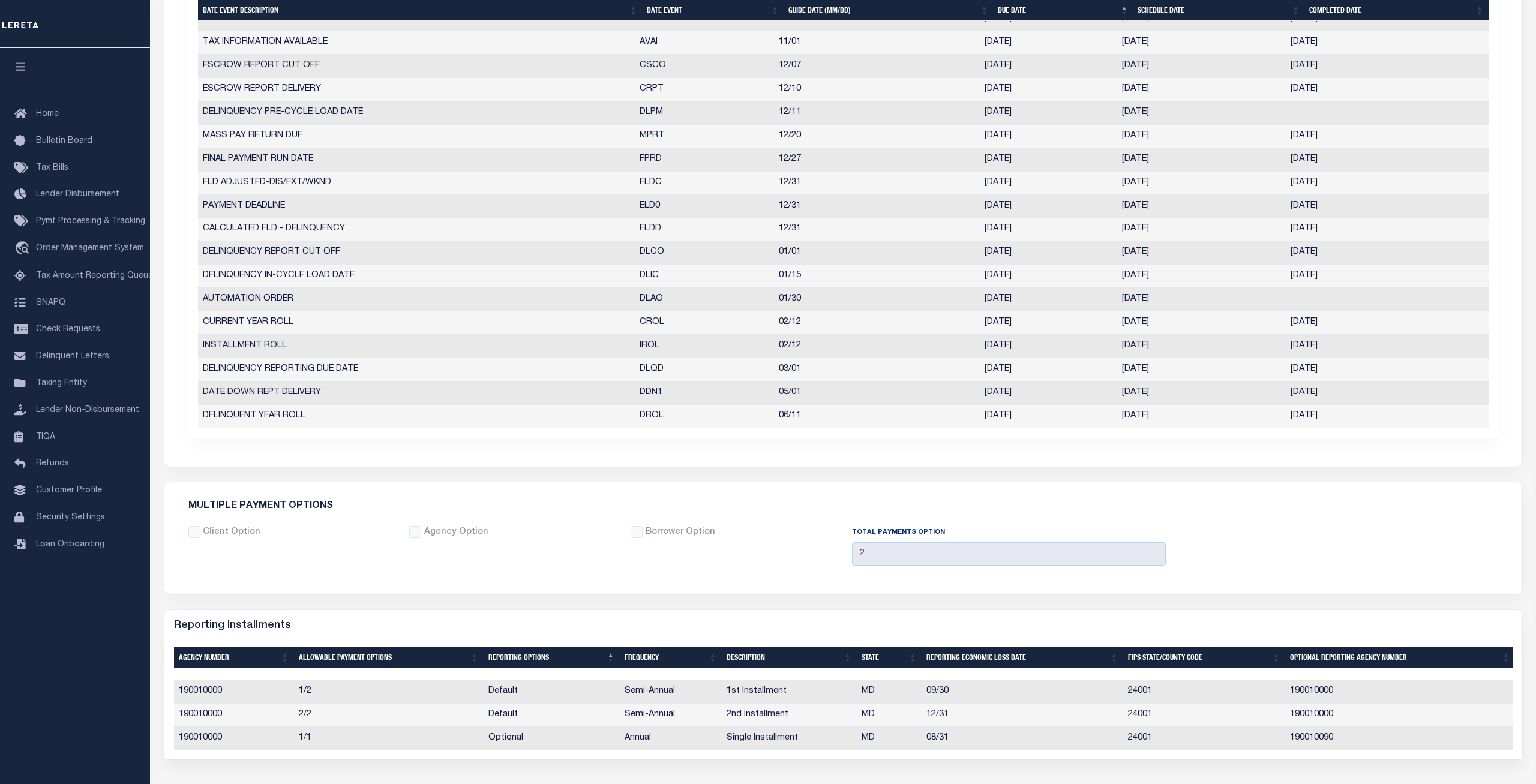
drag, startPoint x: 1343, startPoint y: 324, endPoint x: 775, endPoint y: 328, distance: 568.0
click at [775, 328] on tr "CURRENT YEAR ROLL CROL 02/12 [DATE] [DATE] [DATE] 6117566" at bounding box center [842, 323] width 1290 height 23
click at [592, 437] on div "TAX YEAR 2025/2026 CURRENT TAX YEAR Fiscal FISCAL/CALENDAR TAX YEAR 1 NUMBER OF…" at bounding box center [843, 98] width 1310 height 676
click at [259, 253] on td "DELINQUENCY REPORT CUT OFF" at bounding box center [416, 252] width 437 height 23
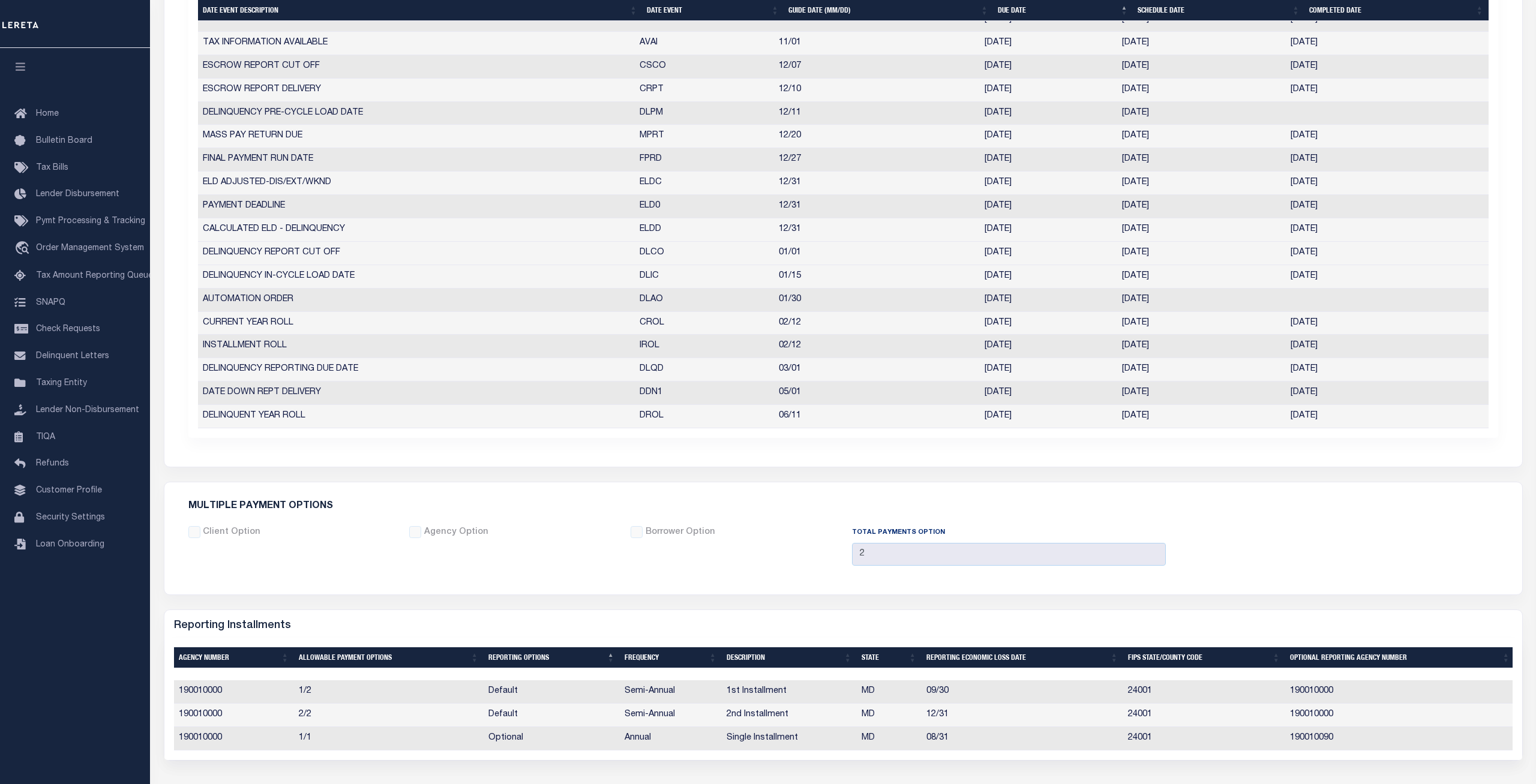
scroll to position [496, 0]
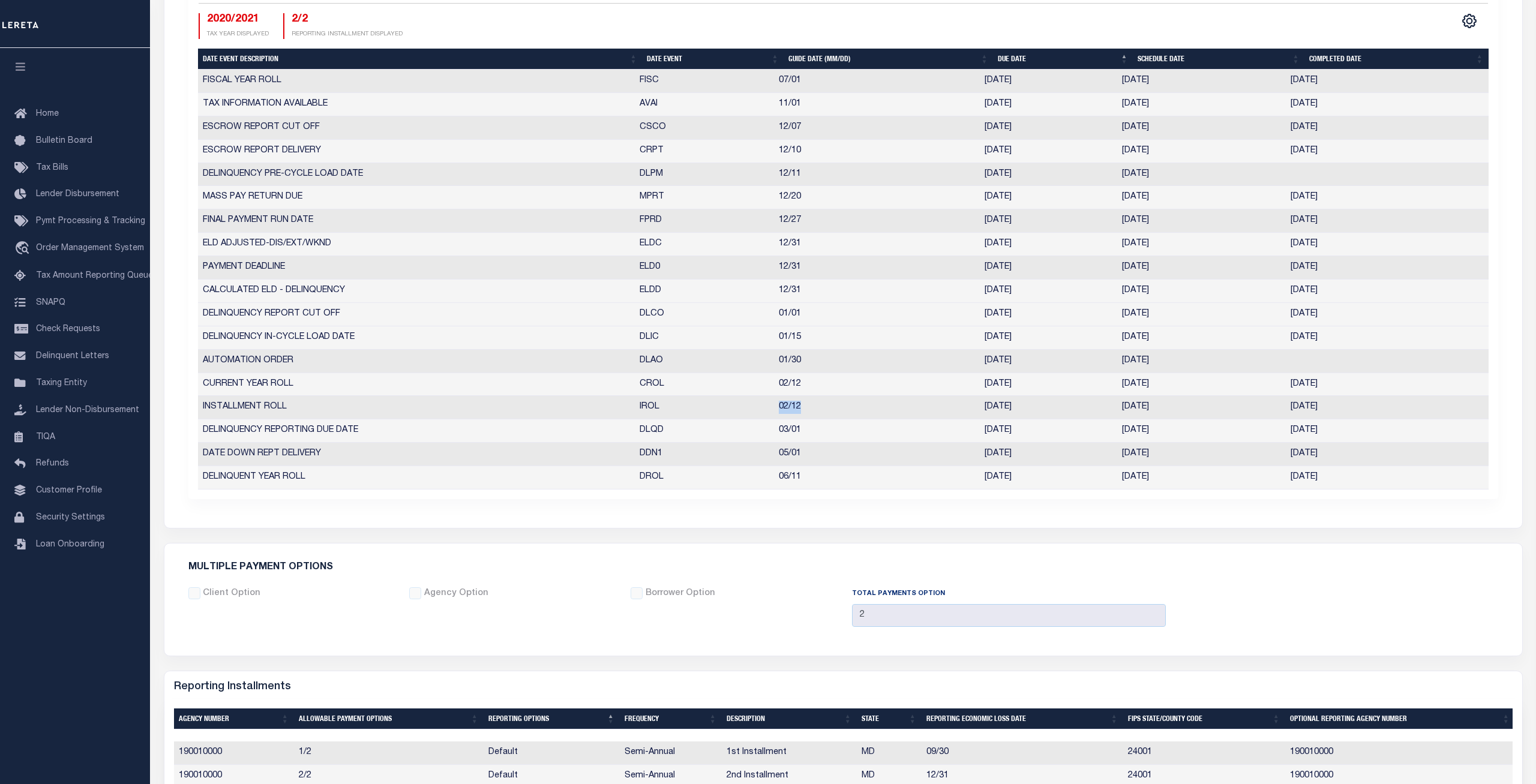
drag, startPoint x: 760, startPoint y: 408, endPoint x: 739, endPoint y: 407, distance: 21.0
click at [739, 407] on tr "INSTALLMENT ROLL IROL 02/12 [DATE] [DATE] [DATE] 7088847" at bounding box center [842, 407] width 1290 height 23
drag, startPoint x: 819, startPoint y: 386, endPoint x: 754, endPoint y: 387, distance: 65.0
click at [754, 387] on tr "CURRENT YEAR ROLL CROL 02/12 [DATE] [DATE] [DATE] 6117566" at bounding box center [842, 384] width 1290 height 23
drag, startPoint x: 1129, startPoint y: 383, endPoint x: 1100, endPoint y: 383, distance: 29.0
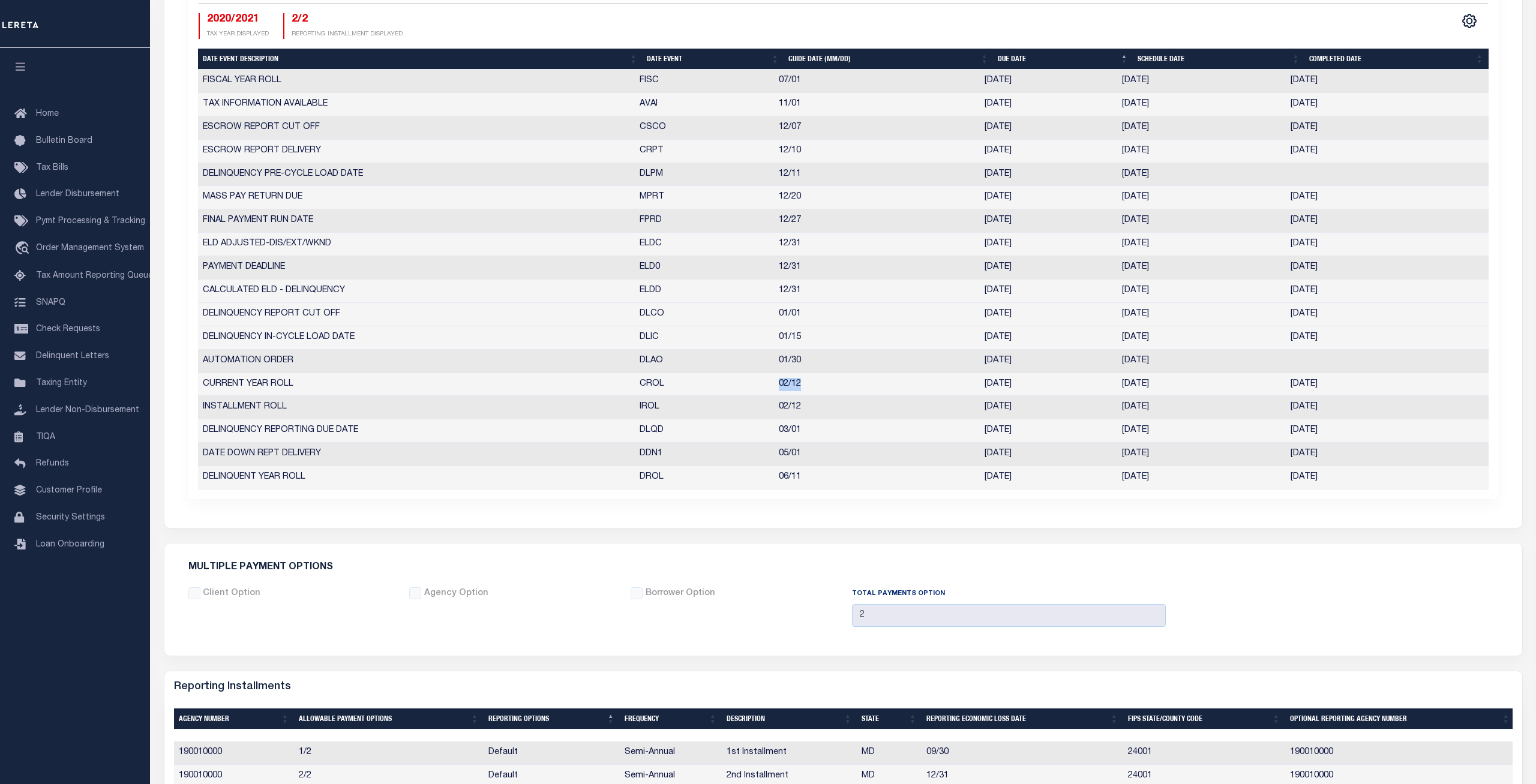
click at [1100, 383] on tr "CURRENT YEAR ROLL CROL 02/12 [DATE] [DATE] [DATE] 6117566" at bounding box center [842, 384] width 1290 height 23
copy tr "[DATE]"
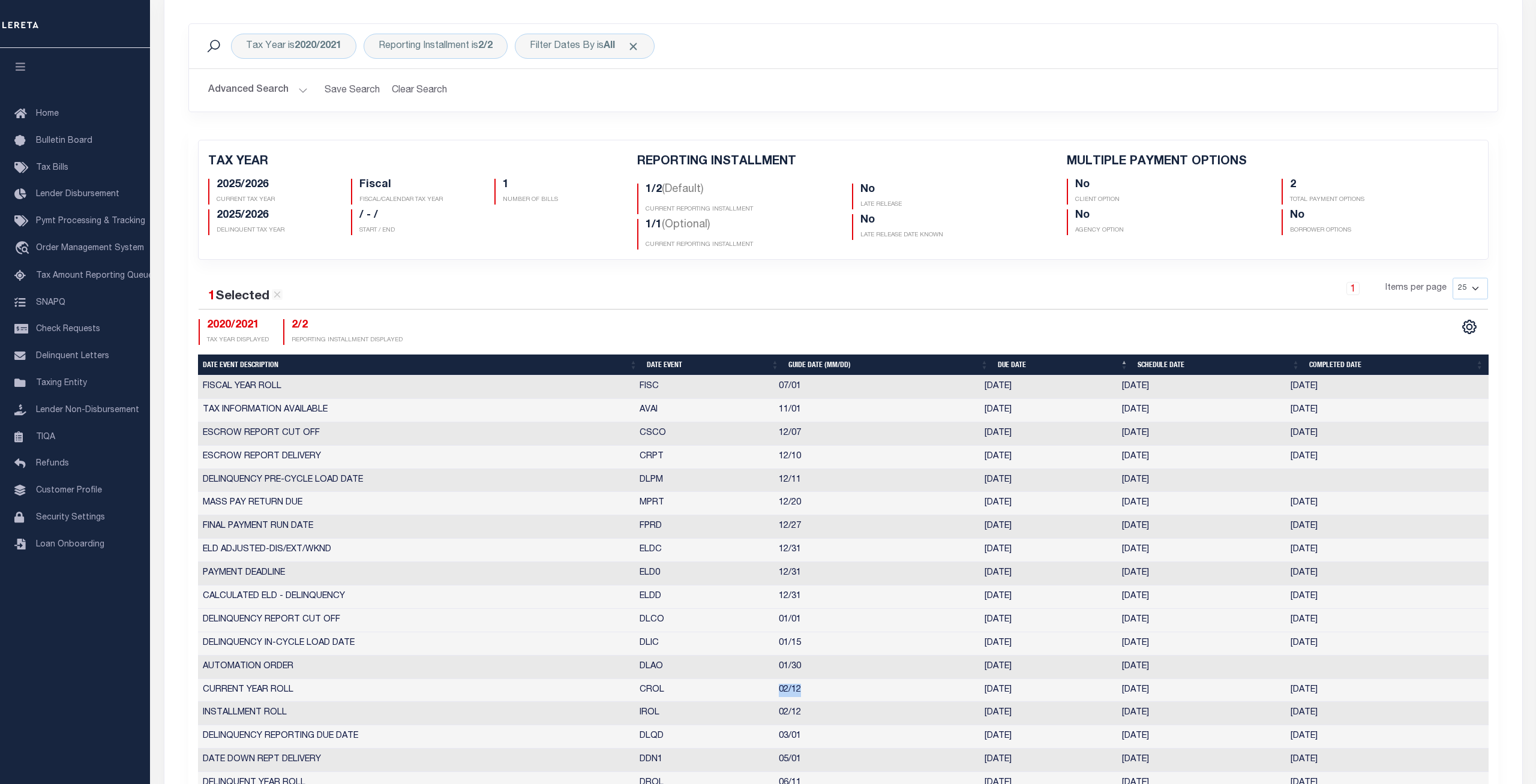
scroll to position [0, 0]
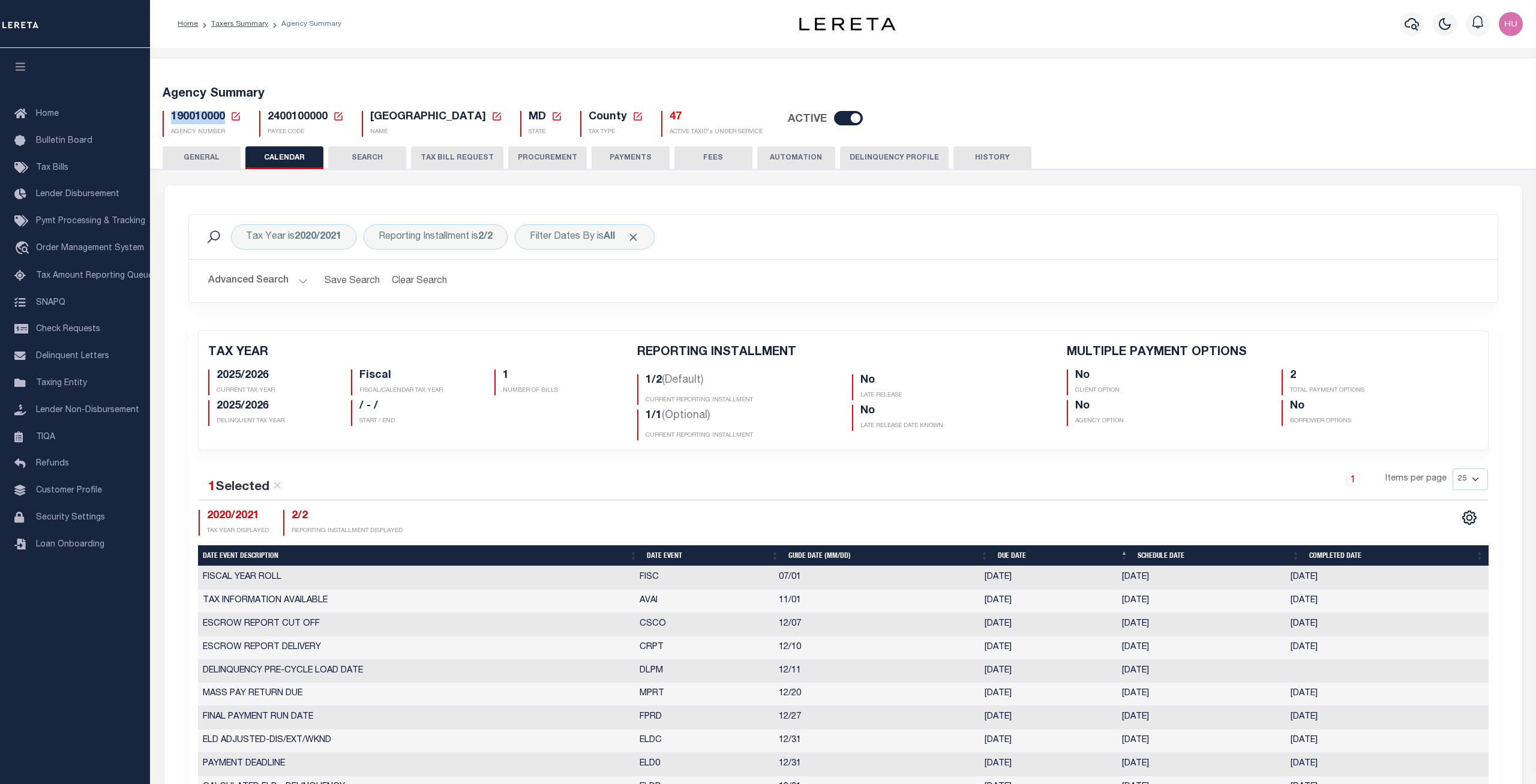
drag, startPoint x: 224, startPoint y: 117, endPoint x: 173, endPoint y: 119, distance: 51.0
click at [173, 119] on span "190010000" at bounding box center [198, 116] width 54 height 11
copy span "190010000"
drag, startPoint x: 327, startPoint y: 115, endPoint x: 270, endPoint y: 117, distance: 57.0
click at [270, 117] on span "2400100000" at bounding box center [298, 116] width 60 height 11
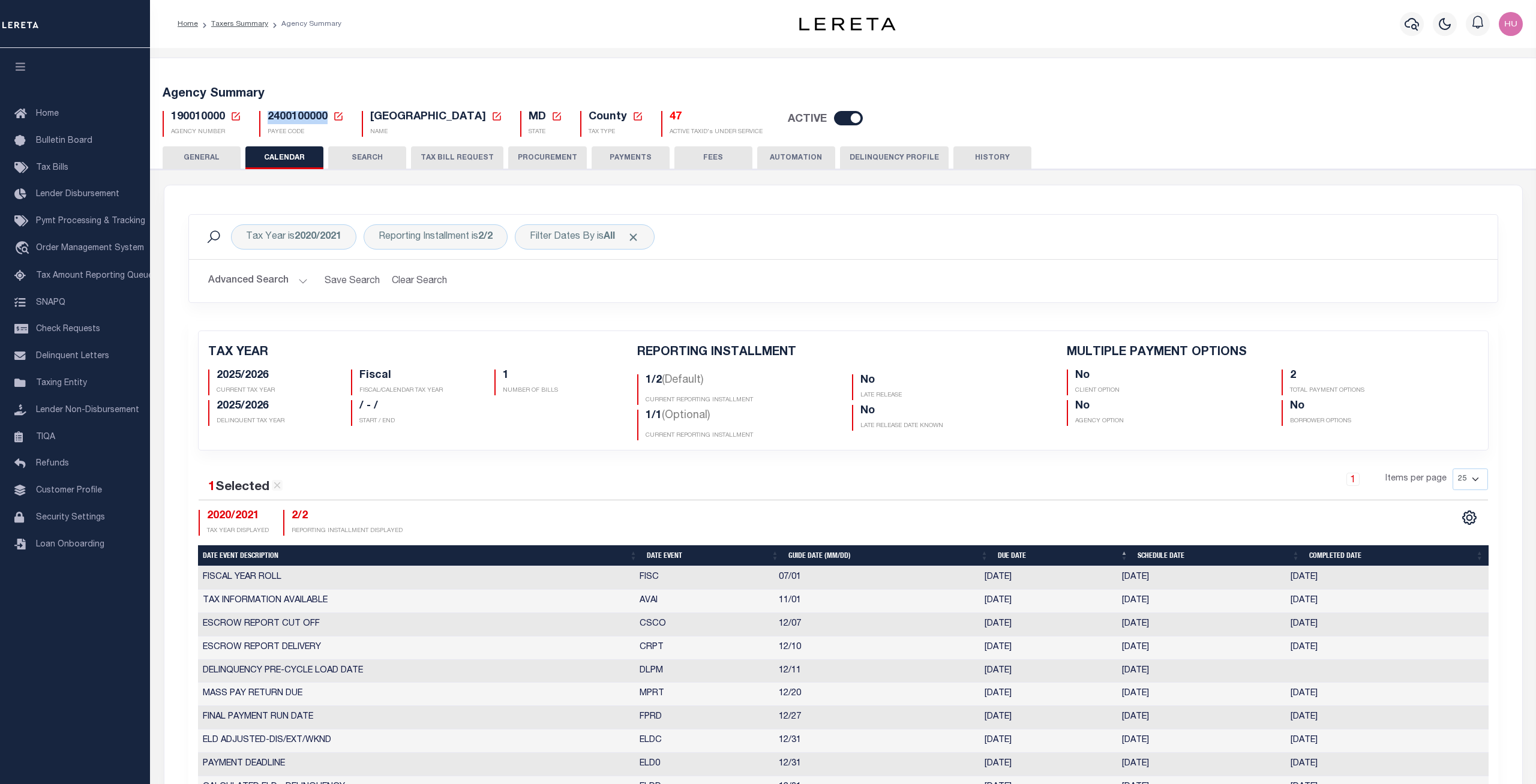
copy span "2400100000"
